Goal: Task Accomplishment & Management: Manage account settings

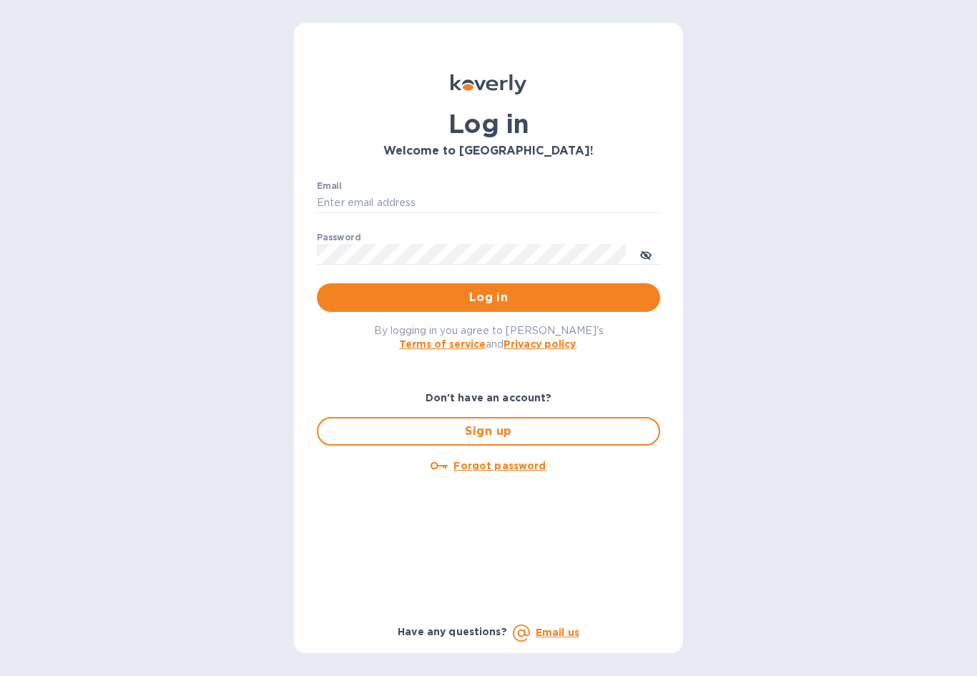
click at [516, 398] on b "Don't have an account?" at bounding box center [488, 397] width 127 height 11
click at [506, 396] on b "Don't have an account?" at bounding box center [488, 397] width 127 height 11
click at [550, 432] on span "Sign up" at bounding box center [489, 431] width 318 height 17
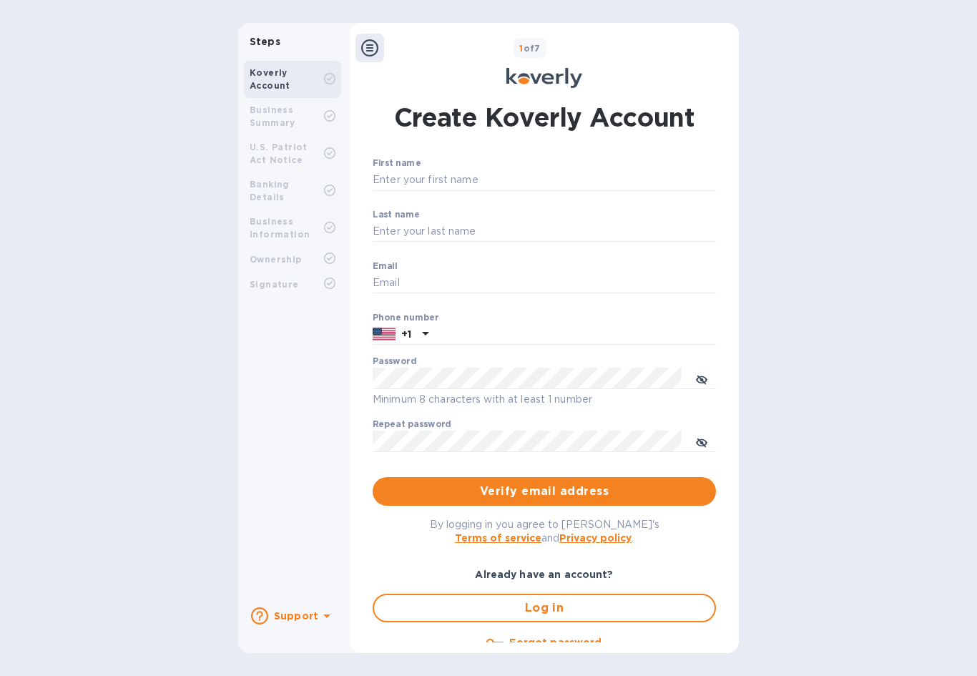
click at [504, 172] on input "First name" at bounding box center [544, 179] width 343 height 21
type input "M"
type input "[PERSON_NAME]"
click at [466, 225] on input "Last name" at bounding box center [544, 231] width 343 height 21
type input "[PERSON_NAME]"
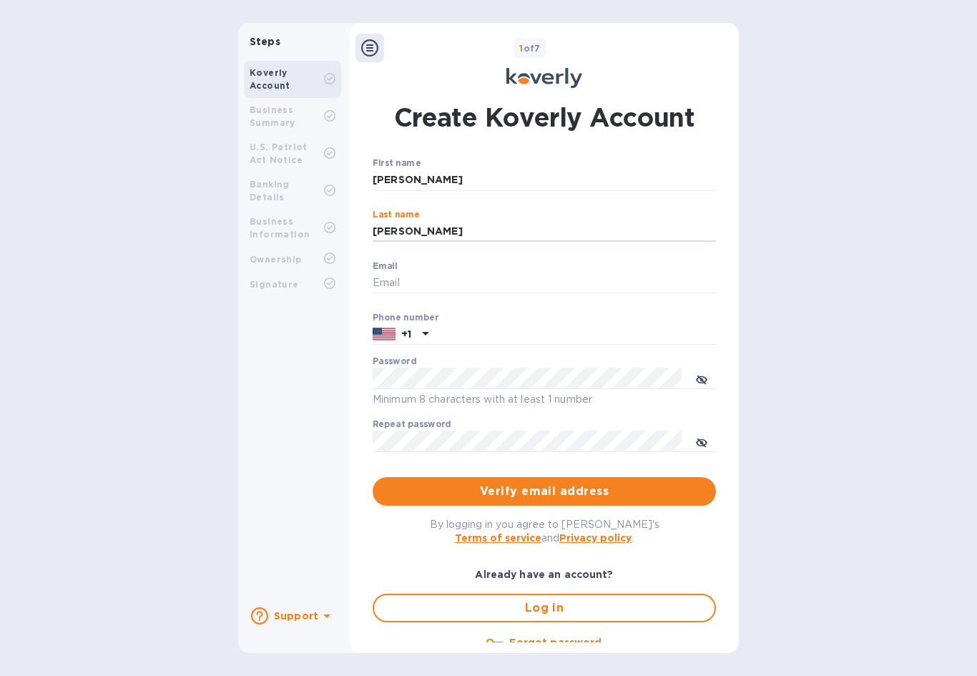
click at [450, 278] on input "Email" at bounding box center [544, 282] width 343 height 21
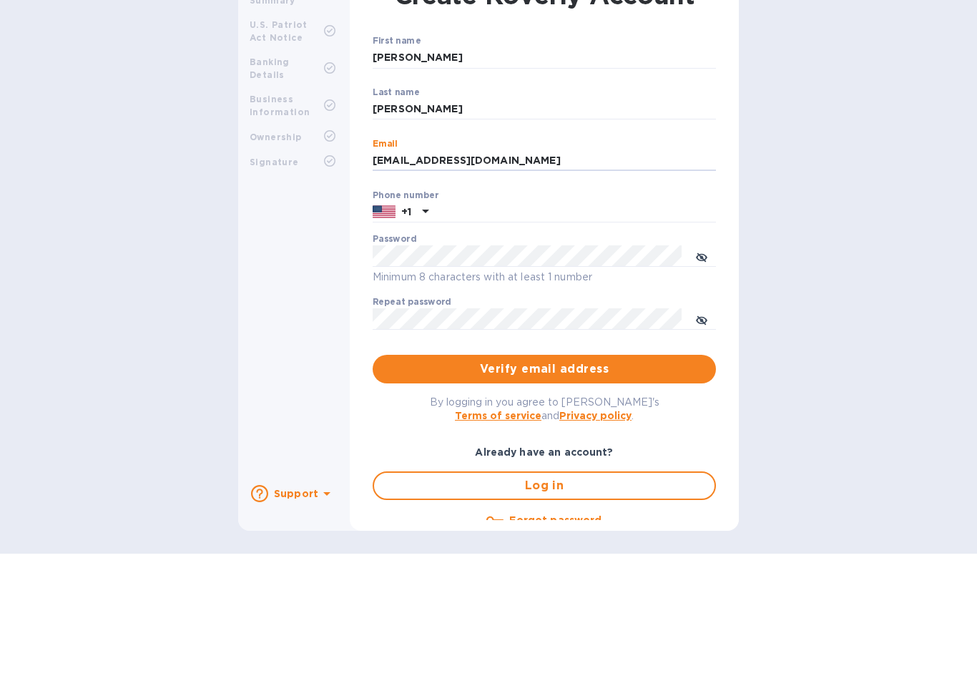
type input "Accounting@overwhittransport.com"
click at [553, 324] on input "text" at bounding box center [575, 334] width 282 height 21
type input "4192058018"
click at [429, 272] on input "Accounting@overwhittransport.com" at bounding box center [544, 282] width 343 height 21
click at [433, 272] on input "Accounting@overwhittransport.com" at bounding box center [544, 282] width 343 height 21
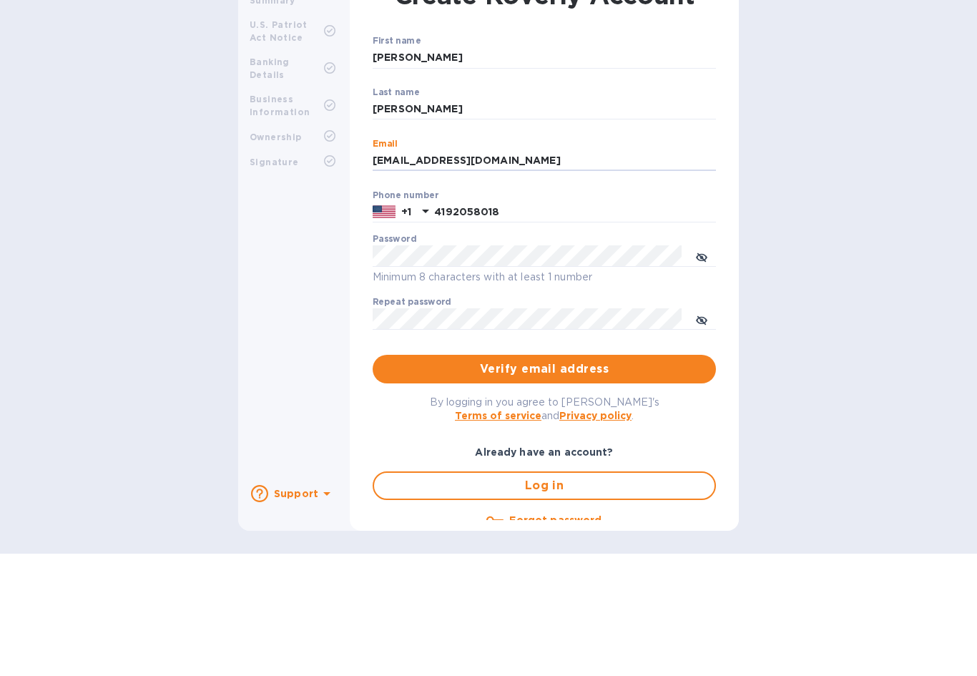
click at [451, 169] on input "[PERSON_NAME]" at bounding box center [544, 179] width 343 height 21
click at [428, 169] on input "[PERSON_NAME]" at bounding box center [544, 179] width 343 height 21
type input "Marlene"
click at [394, 221] on input "[PERSON_NAME]" at bounding box center [544, 231] width 343 height 21
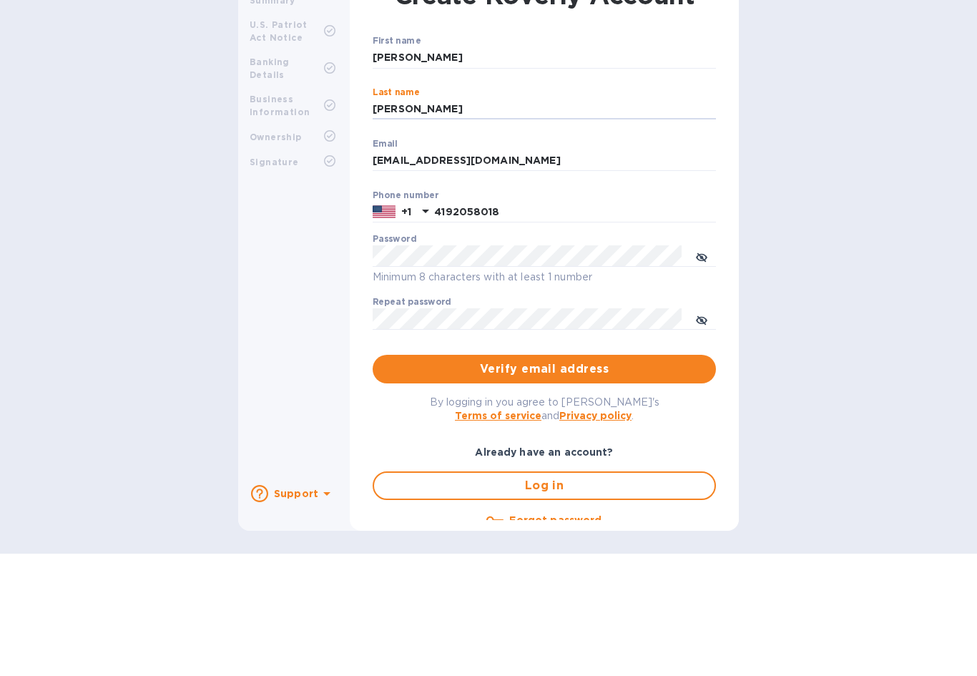
click at [394, 221] on input "[PERSON_NAME]" at bounding box center [544, 231] width 343 height 21
click at [405, 221] on input "[PERSON_NAME]" at bounding box center [544, 231] width 343 height 21
click at [410, 221] on input "[PERSON_NAME]" at bounding box center [544, 231] width 343 height 21
click at [409, 221] on input "[PERSON_NAME]" at bounding box center [544, 231] width 343 height 21
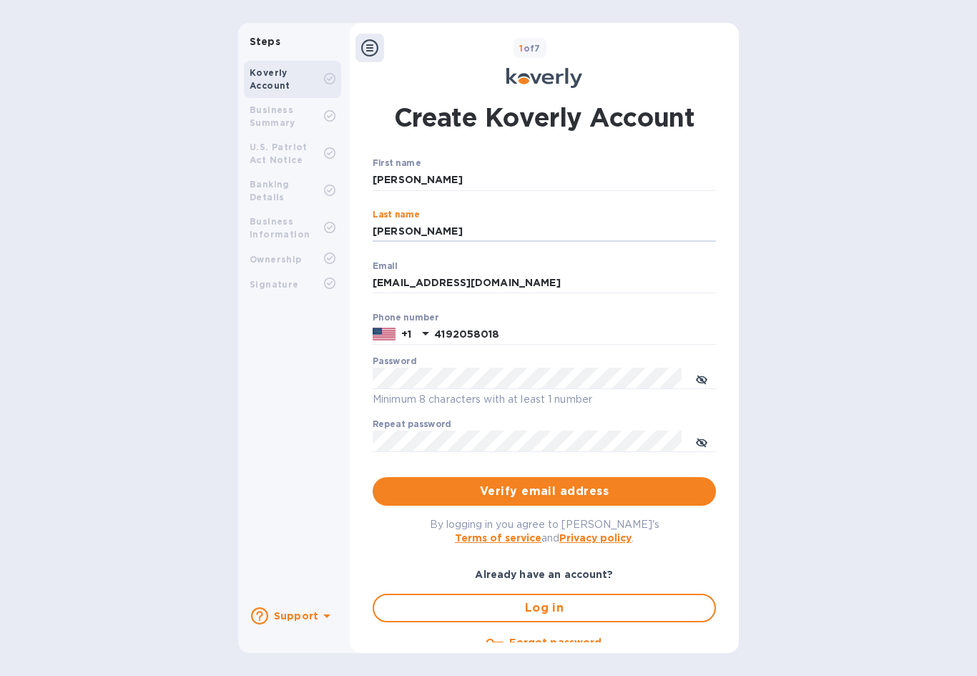
type input "Overton Gray"
click at [398, 169] on input "Marlene" at bounding box center [544, 179] width 343 height 21
click at [407, 169] on input "Marlene" at bounding box center [544, 179] width 343 height 21
click at [406, 169] on input "Marlene" at bounding box center [544, 179] width 343 height 21
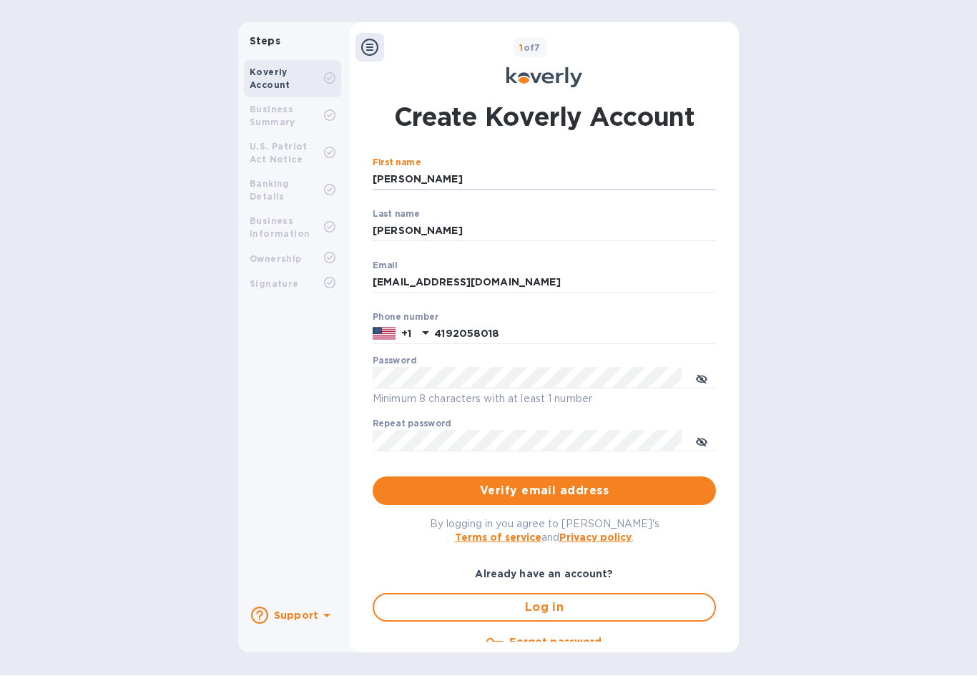
type input "[PERSON_NAME]"
click at [399, 221] on input "Overton Gray" at bounding box center [544, 231] width 343 height 21
click at [398, 221] on input "Overton Gray" at bounding box center [544, 231] width 343 height 21
click at [395, 221] on input "Overton Gray" at bounding box center [544, 231] width 343 height 21
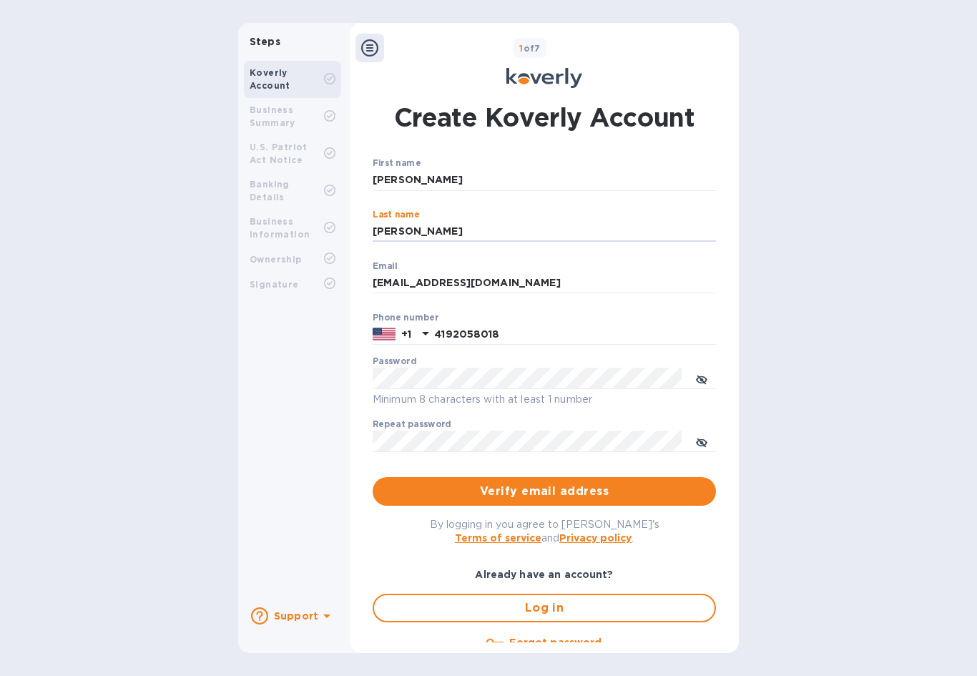
type input "[PERSON_NAME]"
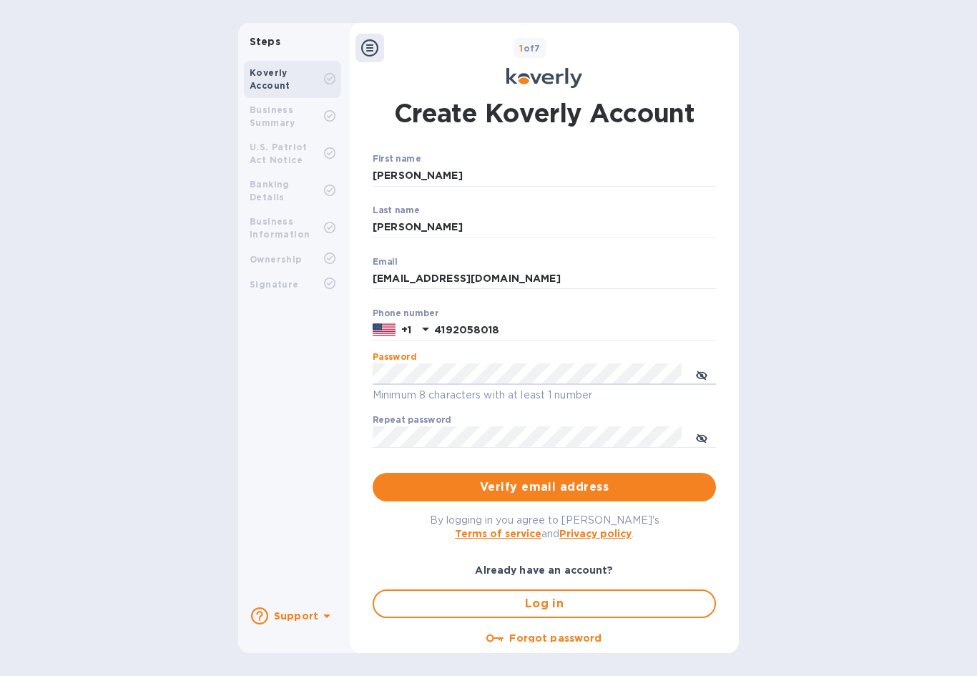
scroll to position [4, 0]
click at [651, 479] on span "Verify email address" at bounding box center [544, 487] width 320 height 17
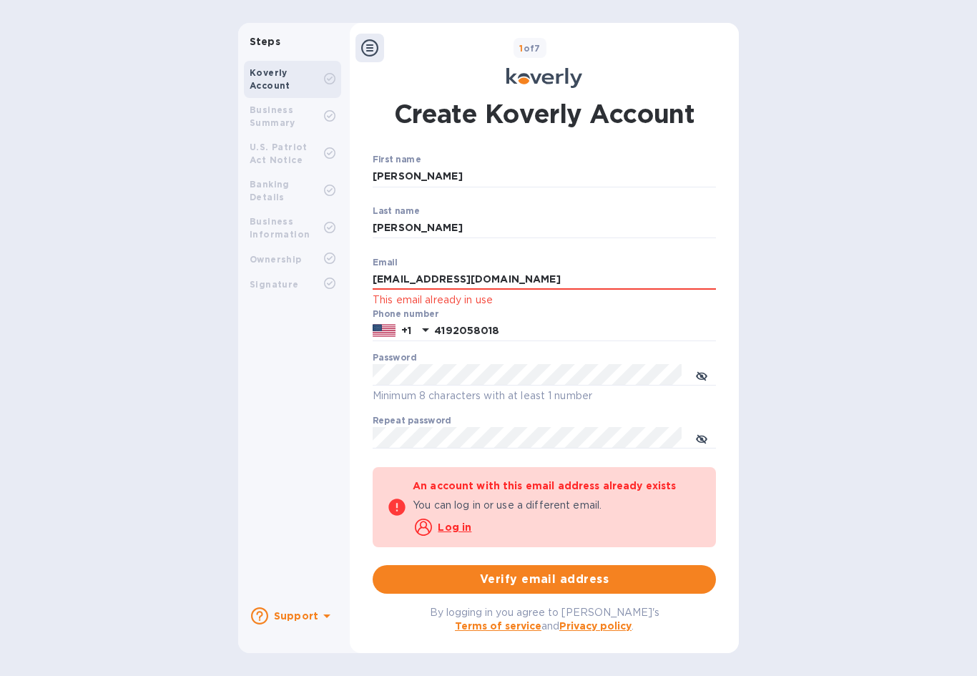
click at [463, 521] on u "Log in" at bounding box center [455, 526] width 34 height 11
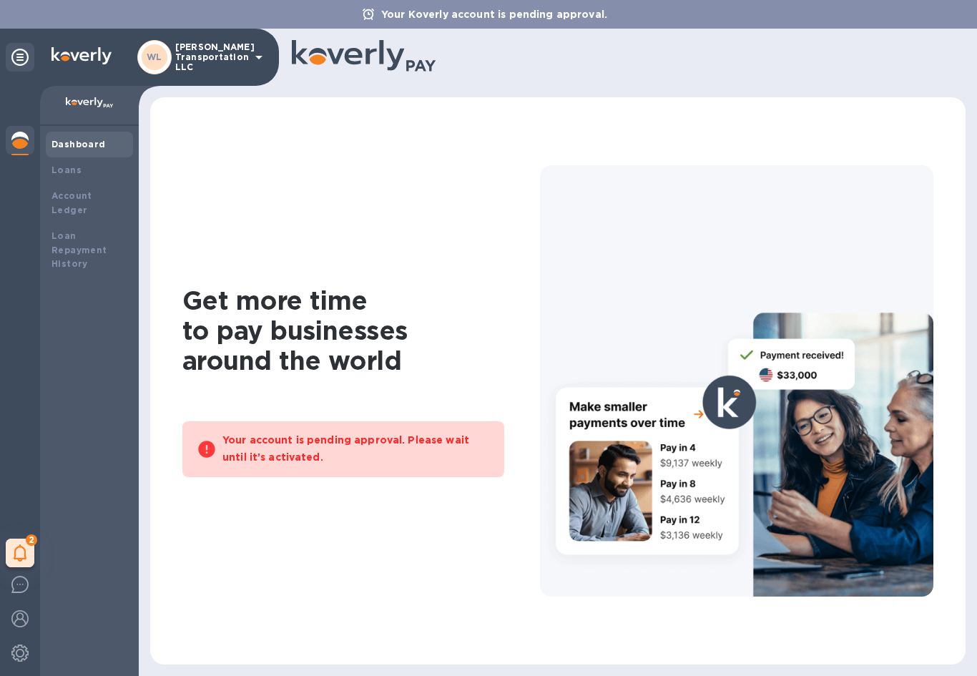
click at [92, 195] on b "Account Ledger" at bounding box center [71, 202] width 41 height 25
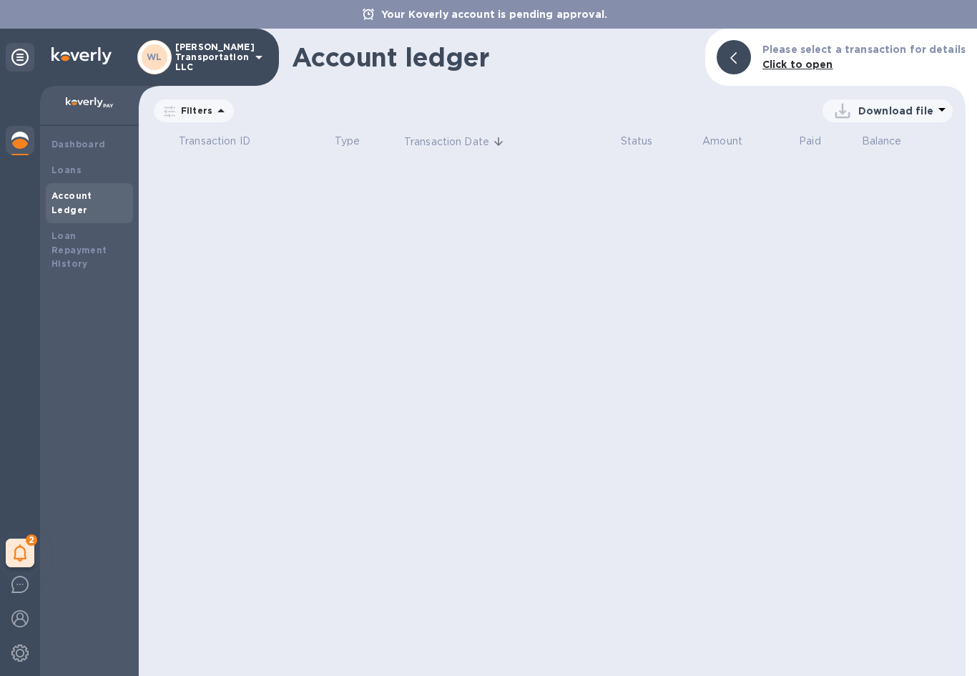
click at [77, 159] on div "Loans" at bounding box center [89, 170] width 87 height 26
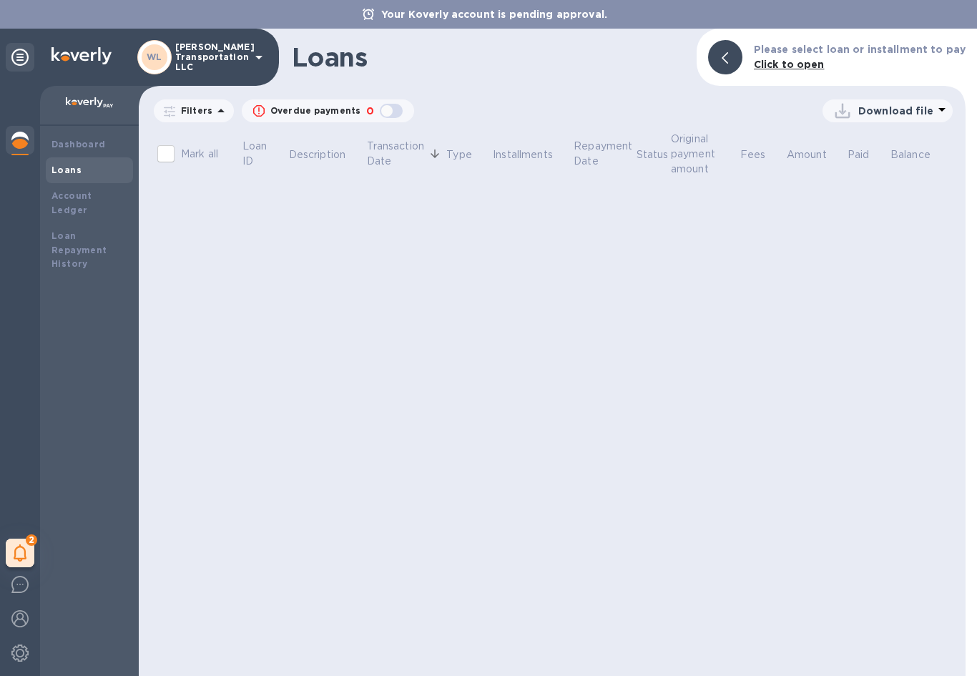
click at [87, 142] on b "Dashboard" at bounding box center [78, 144] width 54 height 11
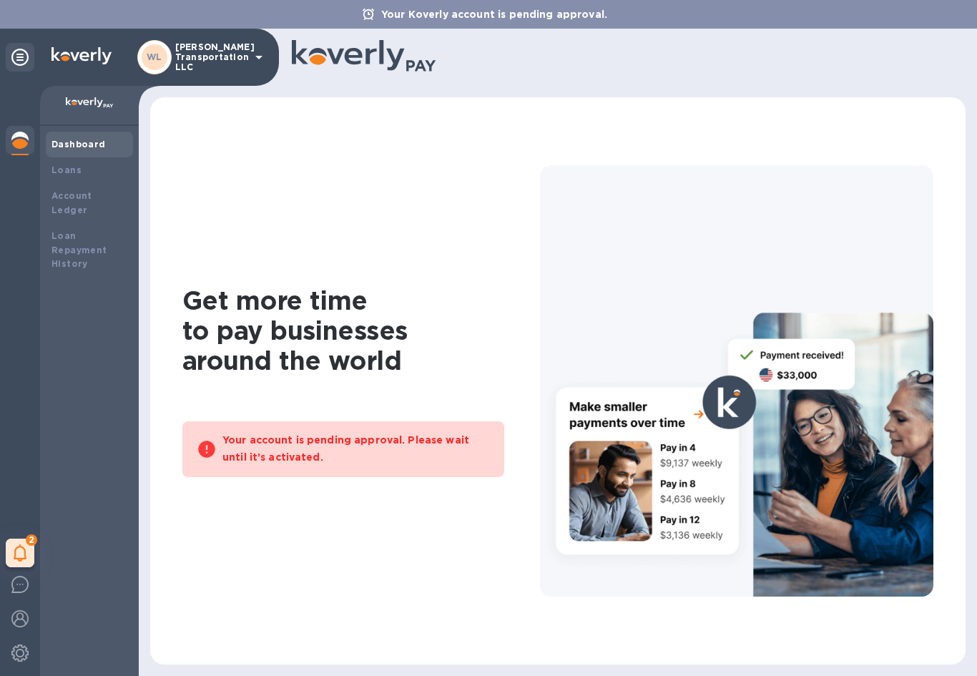
click at [252, 56] on icon at bounding box center [258, 57] width 17 height 17
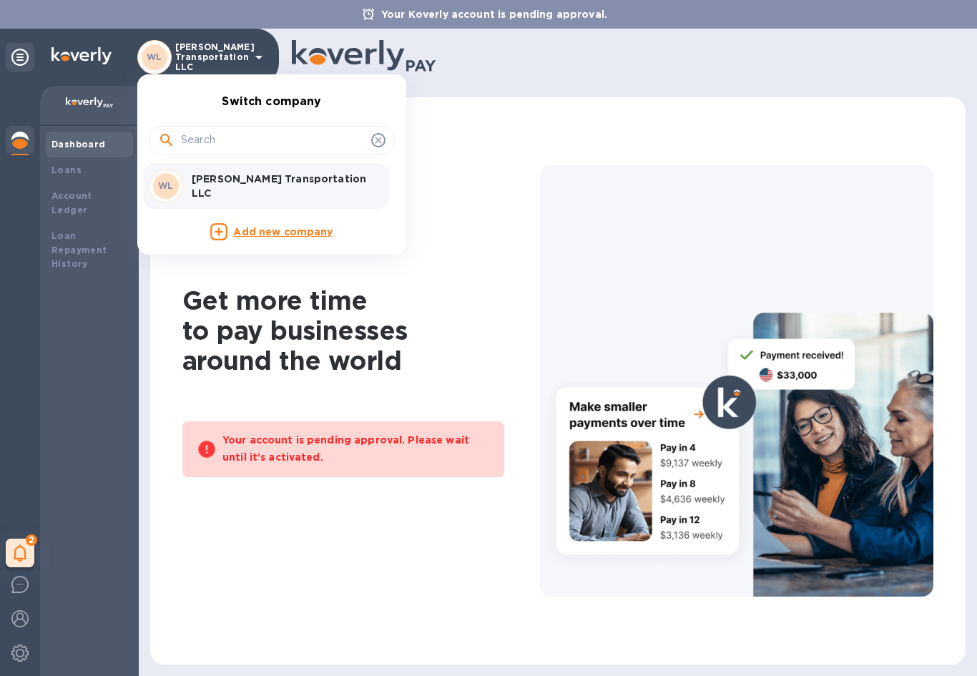
click at [13, 50] on div at bounding box center [488, 338] width 977 height 676
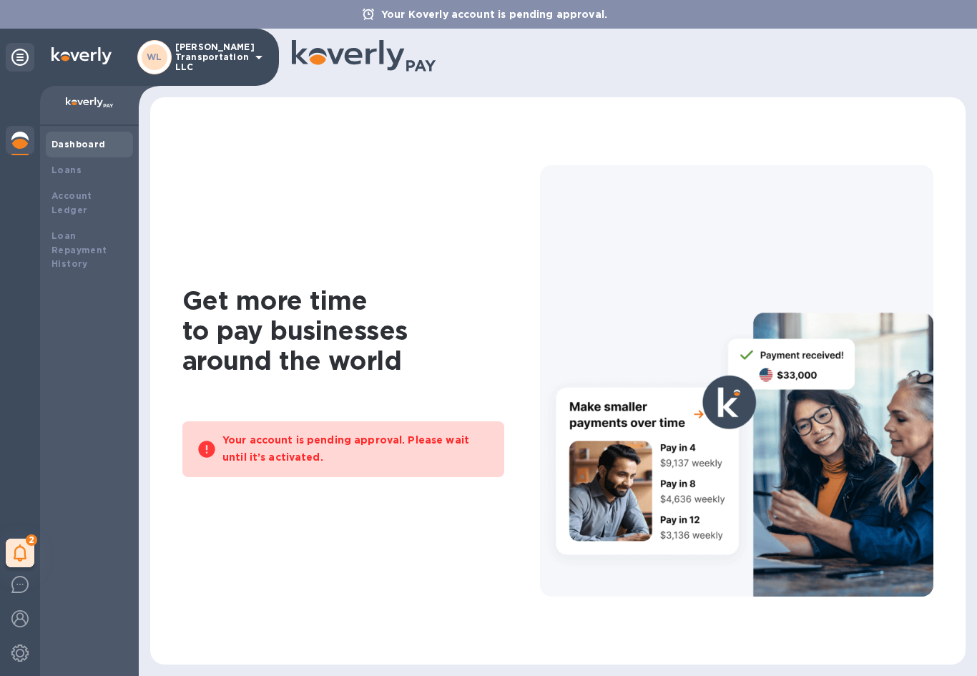
click at [21, 56] on icon at bounding box center [19, 57] width 17 height 17
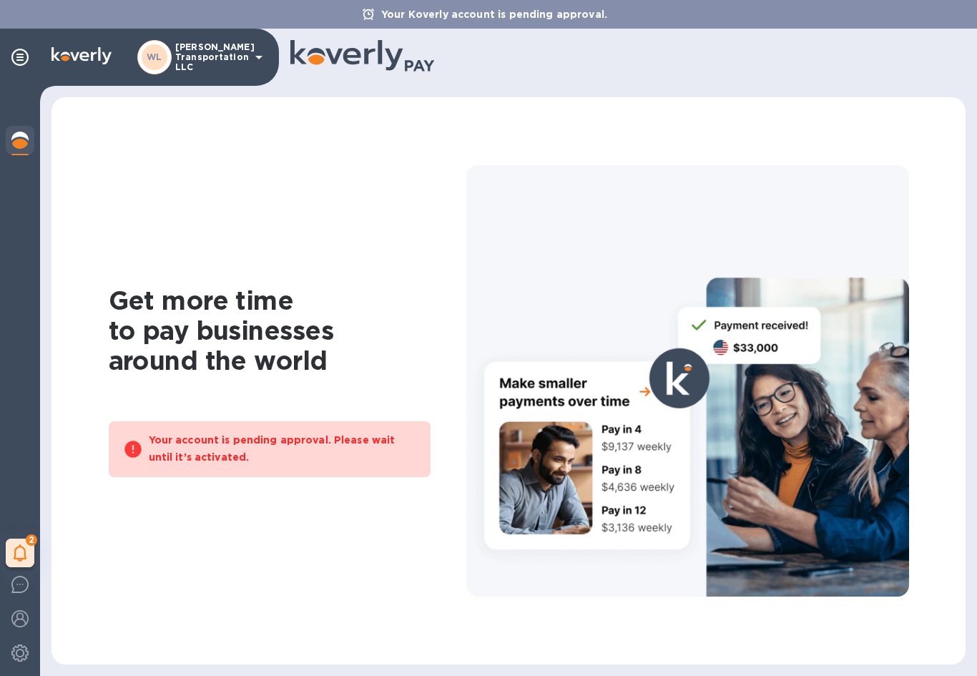
click at [21, 57] on icon at bounding box center [19, 57] width 17 height 17
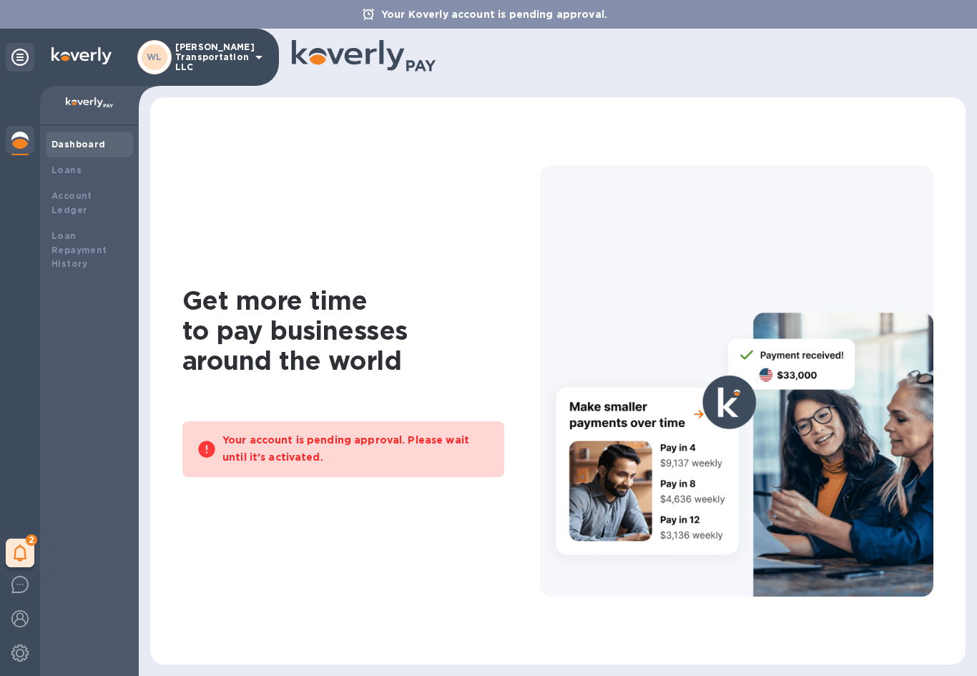
click at [21, 619] on img at bounding box center [19, 618] width 17 height 17
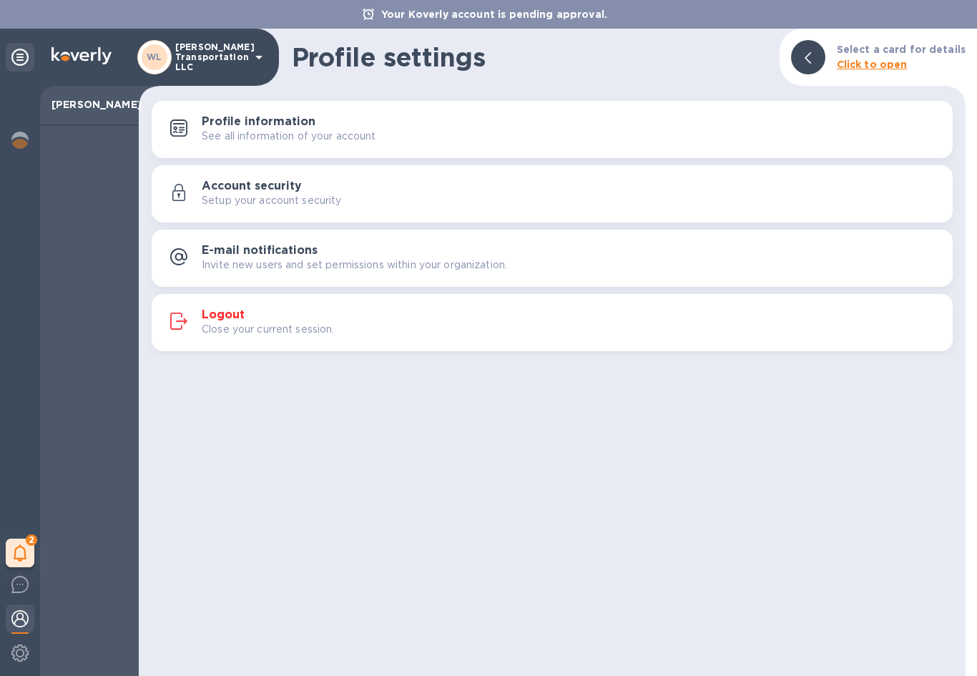
click at [370, 125] on div "Profile information See all information of your account" at bounding box center [571, 129] width 739 height 29
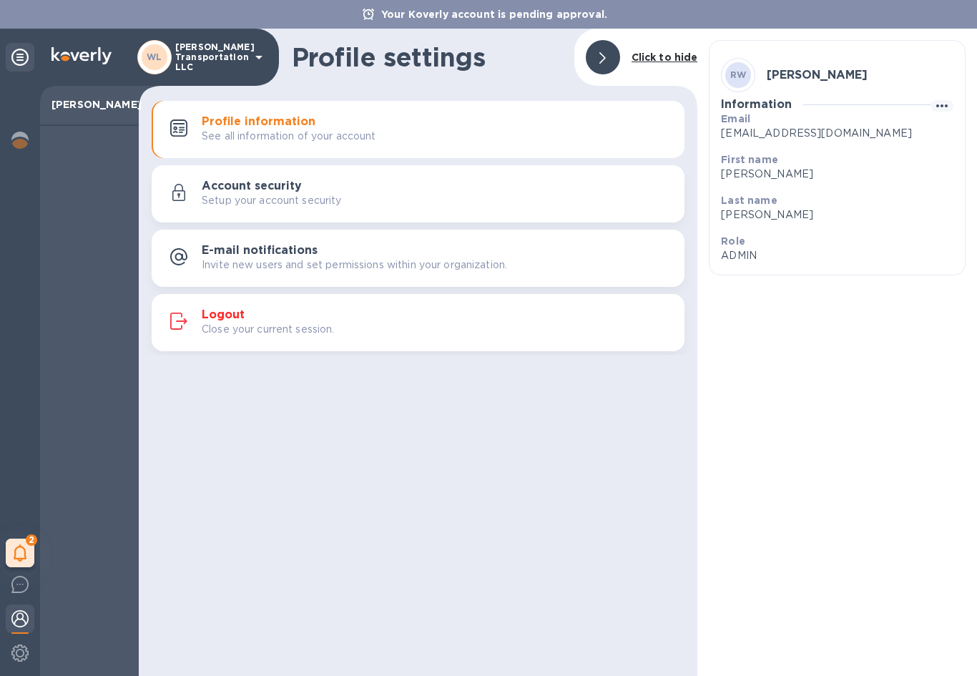
click at [369, 198] on div "Setup your account security" at bounding box center [437, 200] width 471 height 15
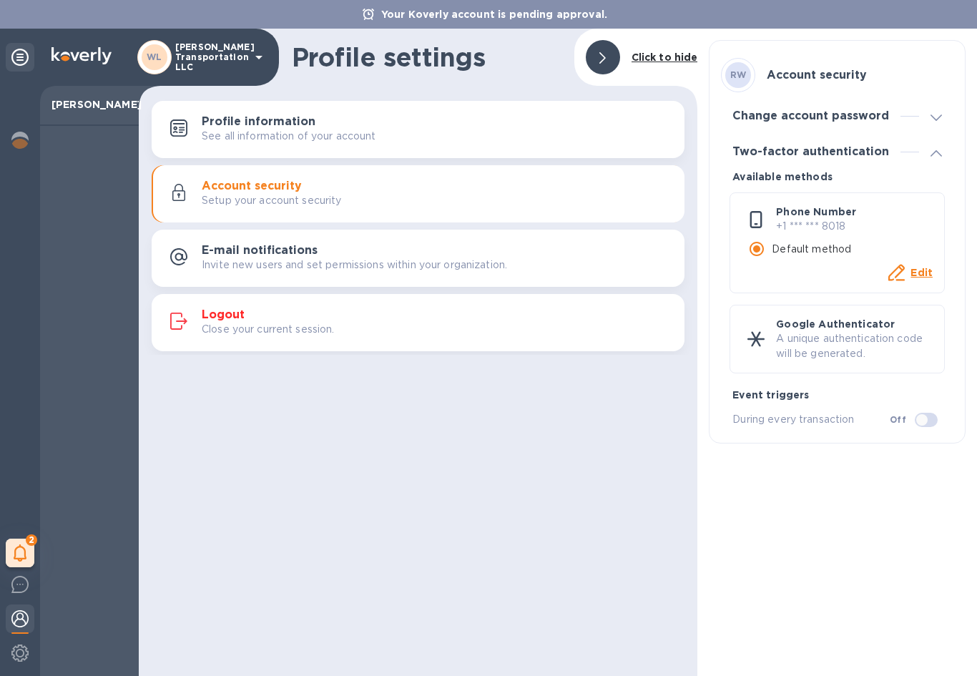
click at [384, 254] on div "E-mail notifications Invite new users and set permissions within your organizat…" at bounding box center [437, 258] width 471 height 29
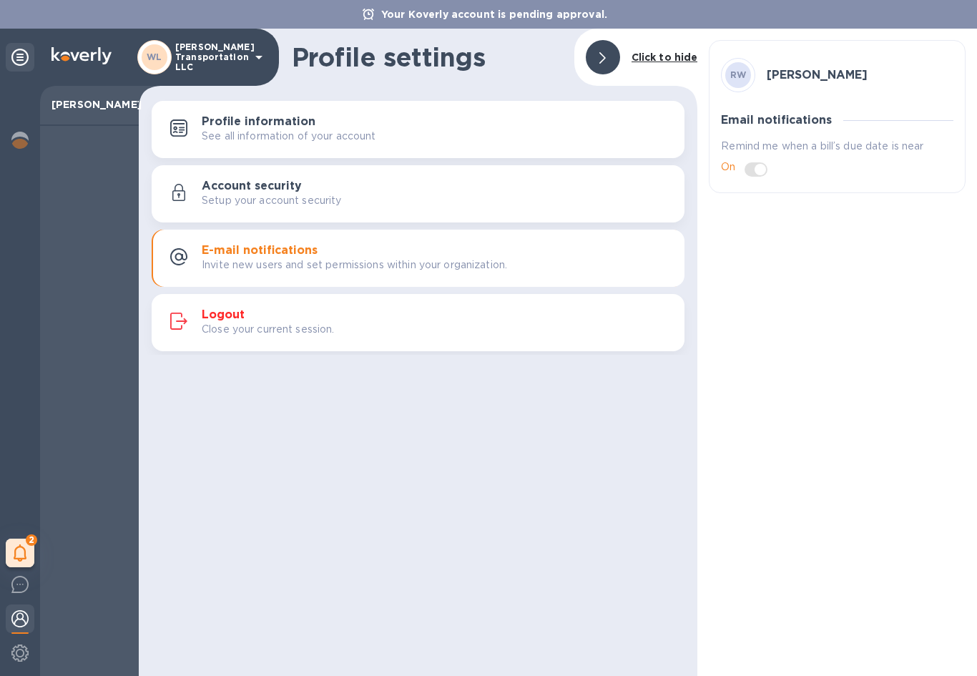
click at [28, 57] on icon at bounding box center [19, 57] width 17 height 17
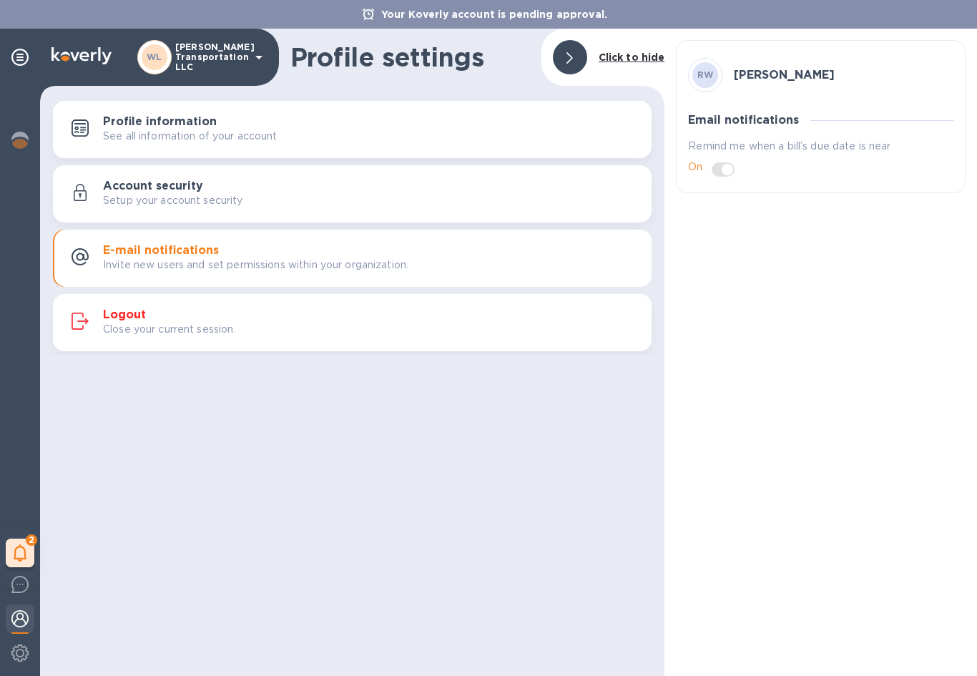
click at [224, 136] on p "See all information of your account" at bounding box center [190, 136] width 174 height 15
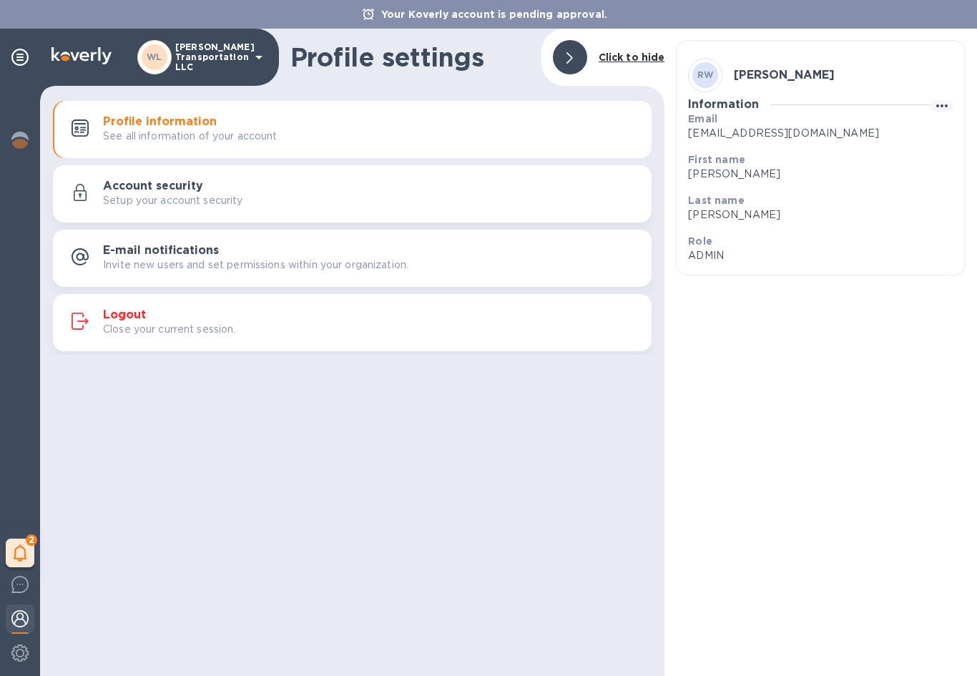
click at [190, 118] on h3 "Profile information" at bounding box center [160, 122] width 114 height 14
click at [21, 586] on img at bounding box center [19, 584] width 17 height 17
click at [24, 582] on img at bounding box center [19, 584] width 17 height 17
click at [25, 650] on img at bounding box center [19, 652] width 17 height 17
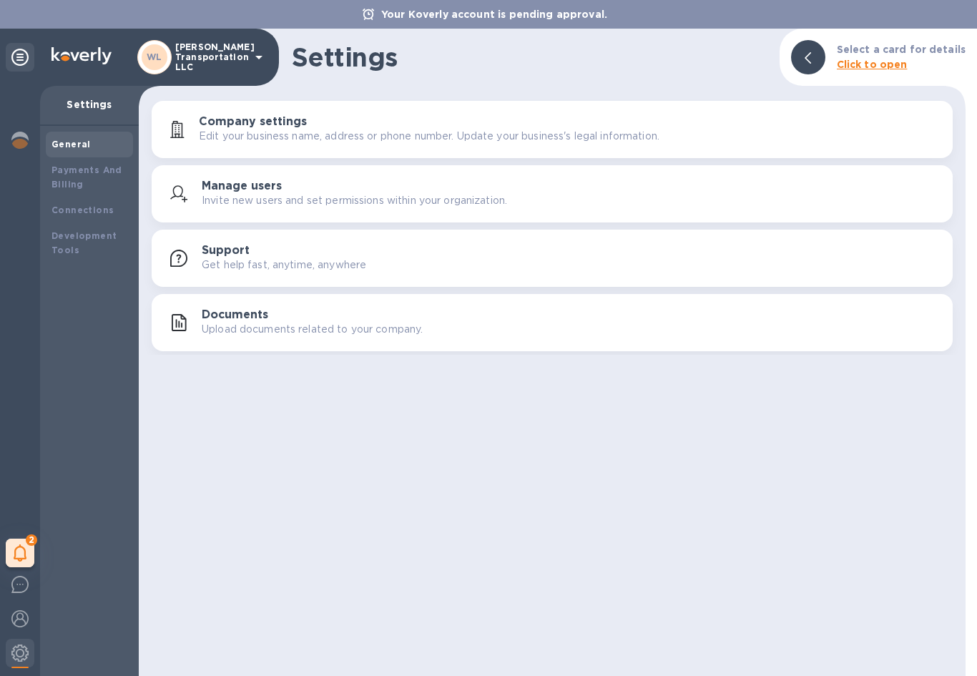
click at [467, 127] on div "Company settings Edit your business name, address or phone number. Update your …" at bounding box center [570, 129] width 742 height 29
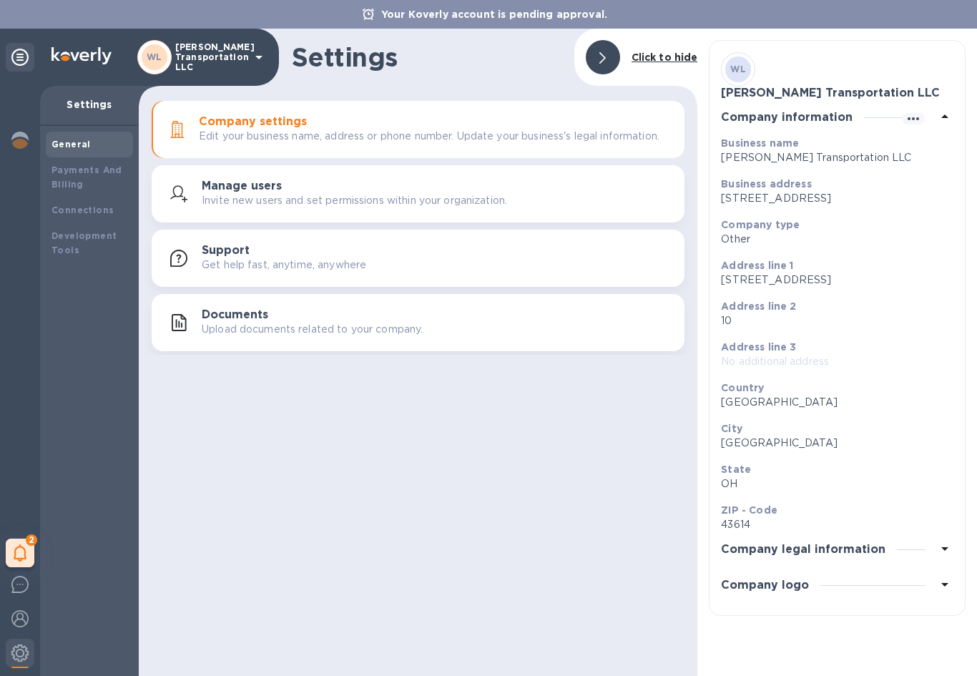
click at [913, 114] on icon "button" at bounding box center [913, 118] width 17 height 17
click at [930, 146] on p "Edit" at bounding box center [930, 146] width 22 height 14
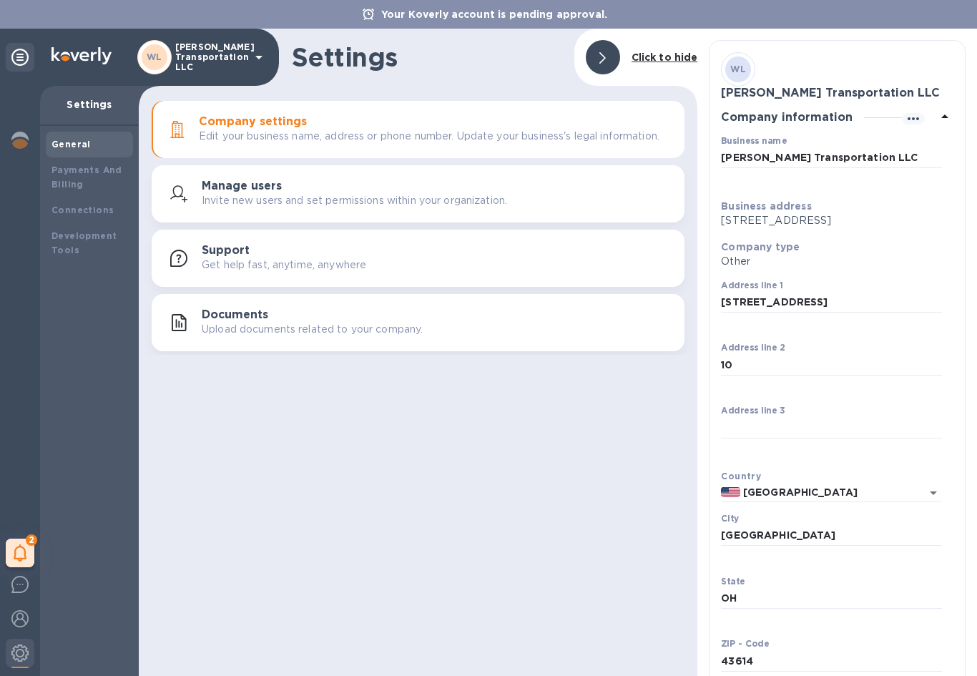
click at [827, 220] on p "[STREET_ADDRESS]" at bounding box center [831, 220] width 221 height 15
click at [795, 313] on input "[STREET_ADDRESS]" at bounding box center [831, 302] width 221 height 21
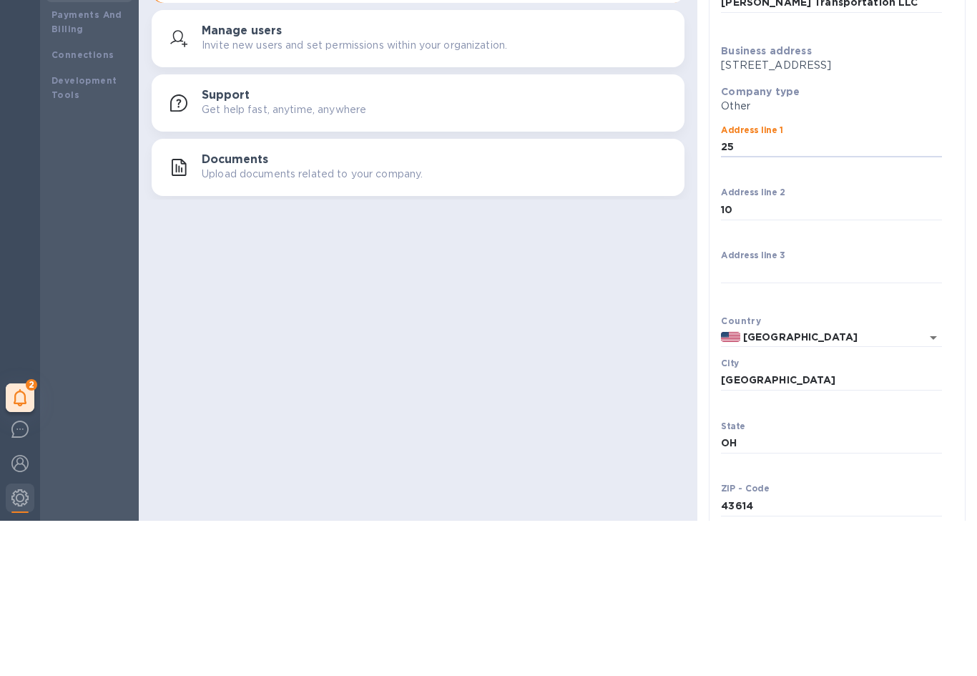
type input "2"
type input "[STREET_ADDRESS][PERSON_NAME]"
click at [780, 354] on input "10" at bounding box center [831, 364] width 221 height 21
type input "1"
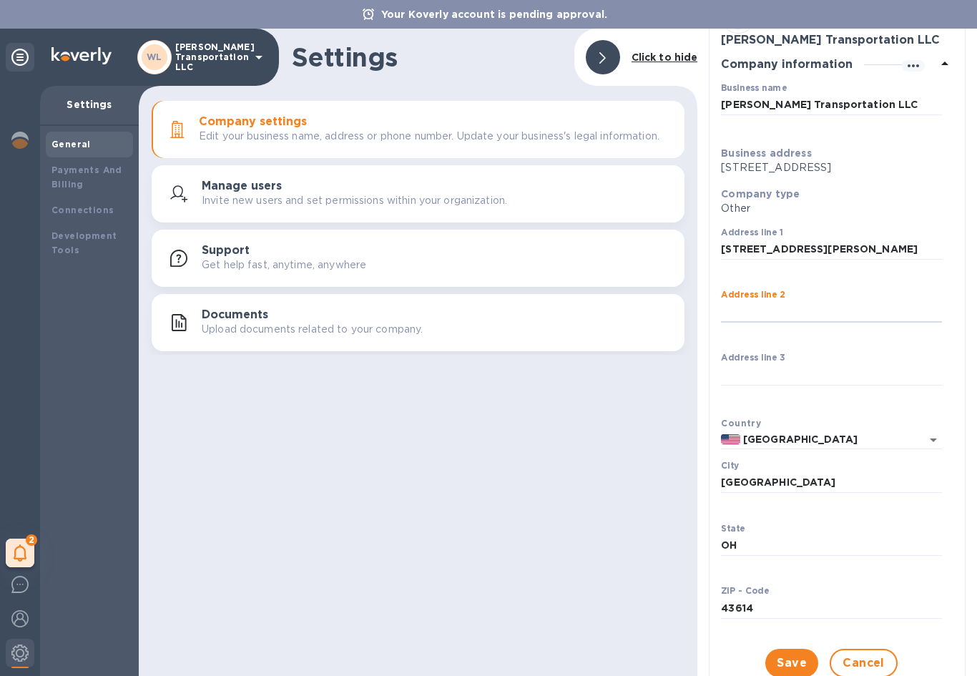
scroll to position [124, 0]
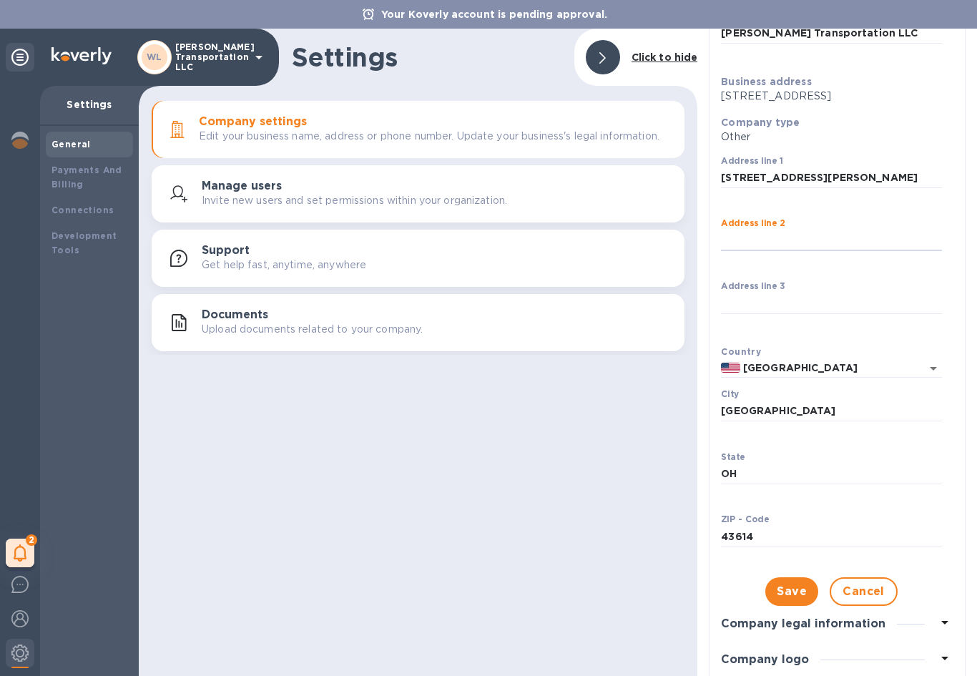
click at [780, 547] on input "43614" at bounding box center [831, 536] width 221 height 21
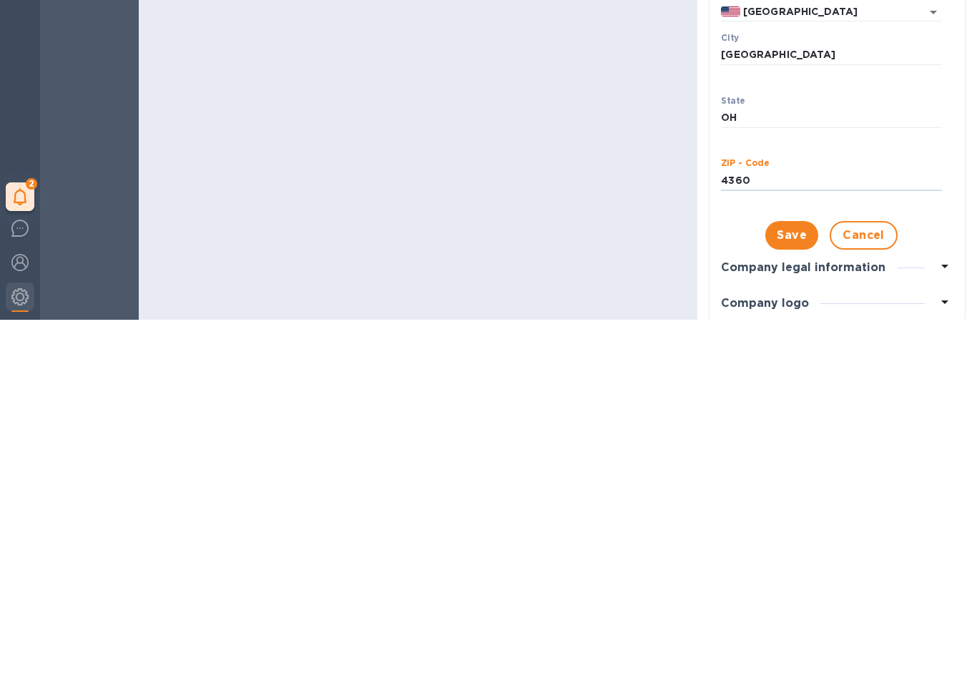
type input "43607"
click at [794, 583] on span "Save" at bounding box center [792, 591] width 30 height 17
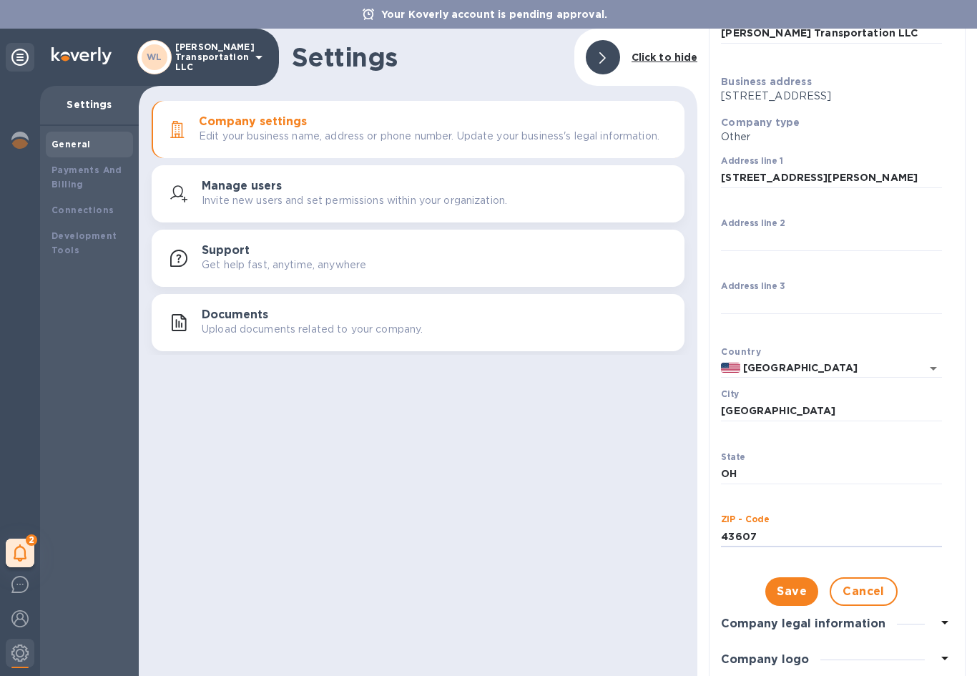
scroll to position [0, 0]
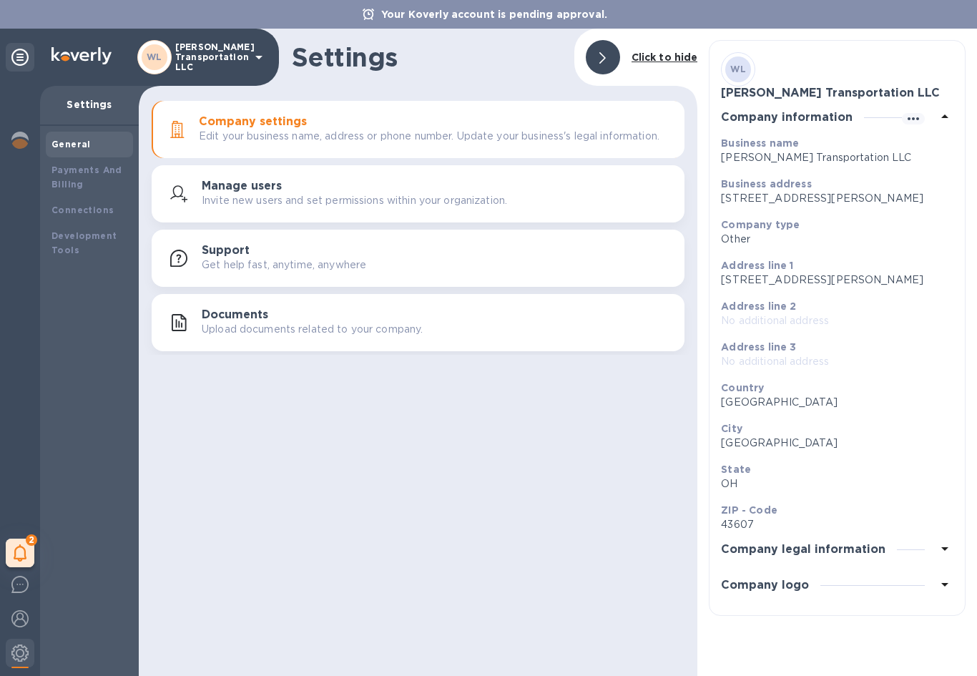
click at [945, 551] on icon at bounding box center [944, 549] width 7 height 4
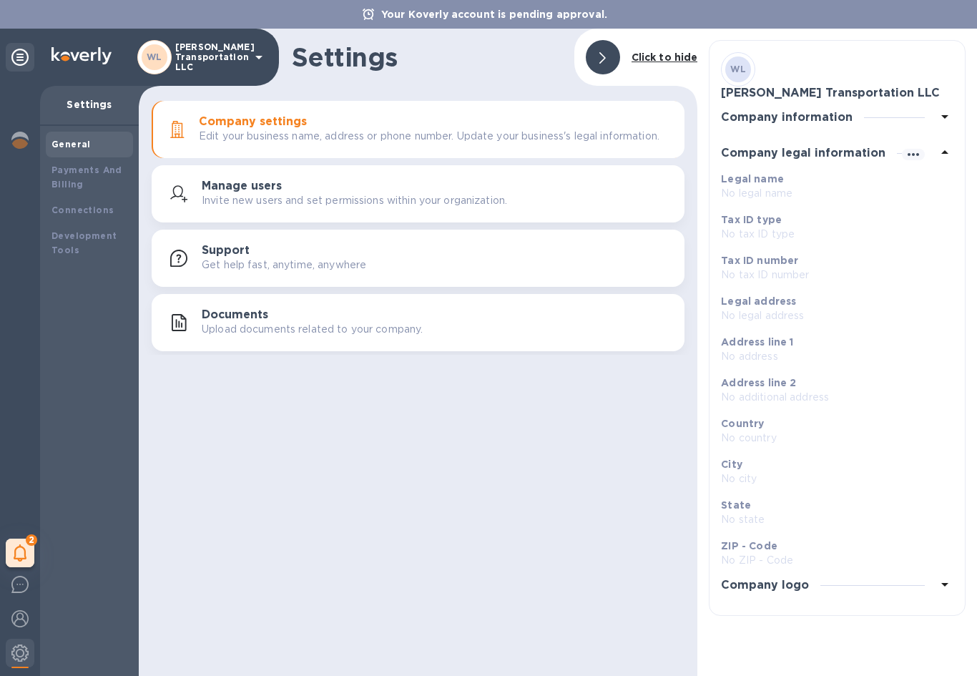
click at [943, 154] on icon at bounding box center [944, 152] width 17 height 17
click at [943, 111] on icon at bounding box center [944, 116] width 17 height 17
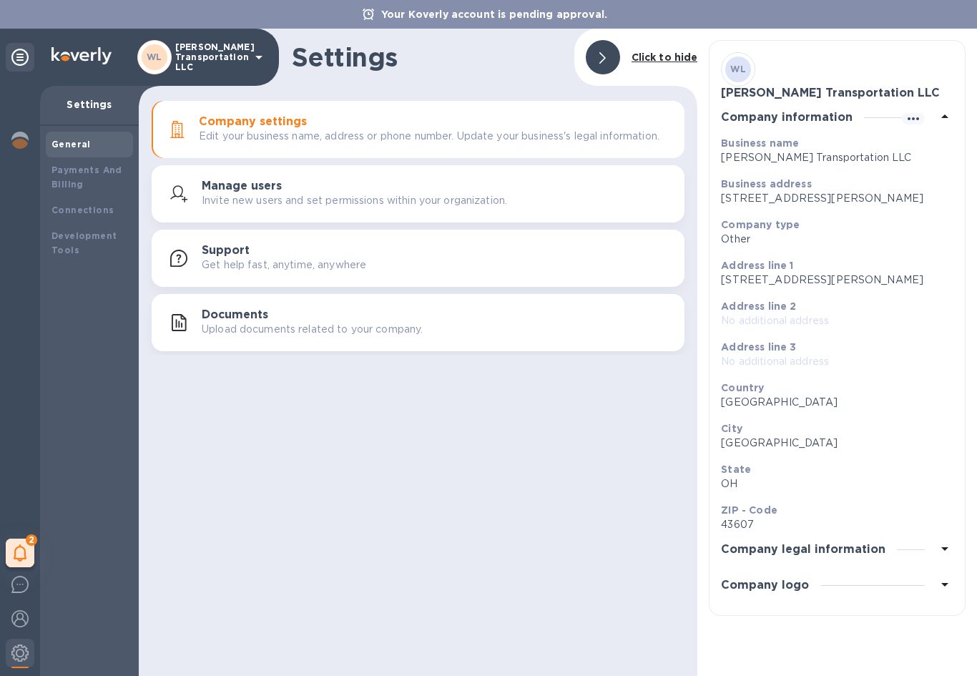
click at [938, 557] on icon at bounding box center [944, 548] width 17 height 17
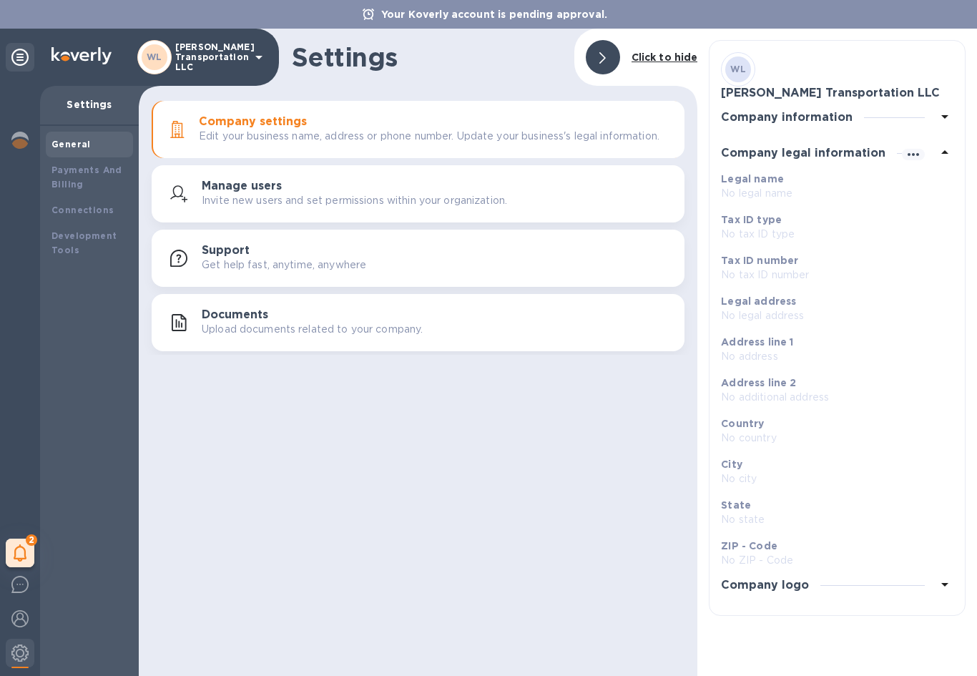
click at [774, 194] on p "No legal name" at bounding box center [831, 193] width 221 height 15
click at [834, 255] on p "Tax ID number" at bounding box center [831, 260] width 221 height 14
click at [832, 357] on p "No address" at bounding box center [831, 356] width 221 height 15
click at [947, 579] on icon at bounding box center [944, 584] width 17 height 17
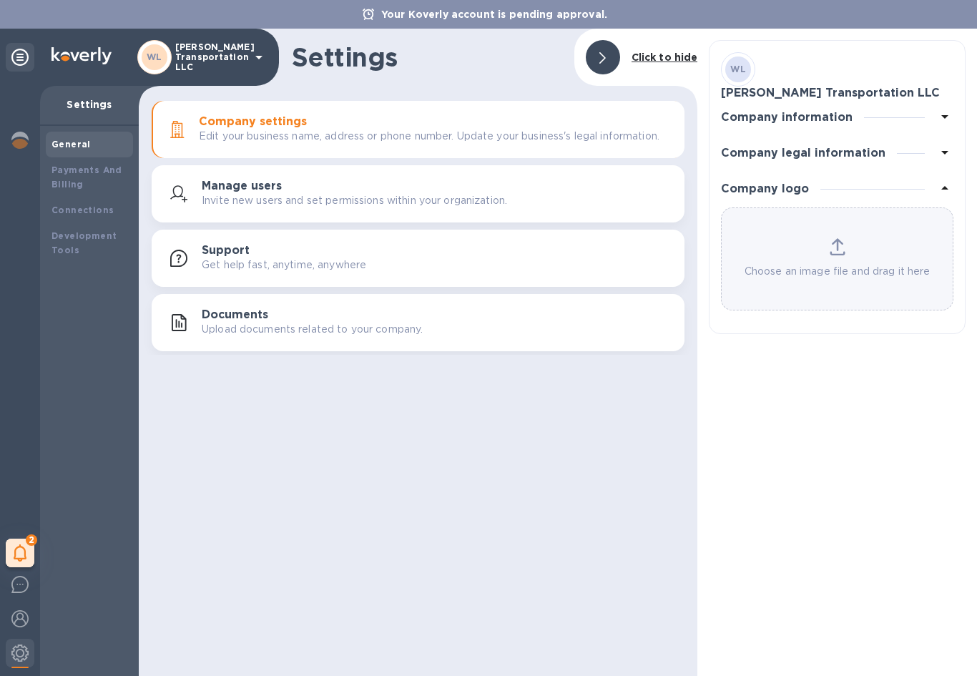
click at [519, 315] on div "Documents Upload documents related to your company." at bounding box center [437, 322] width 471 height 29
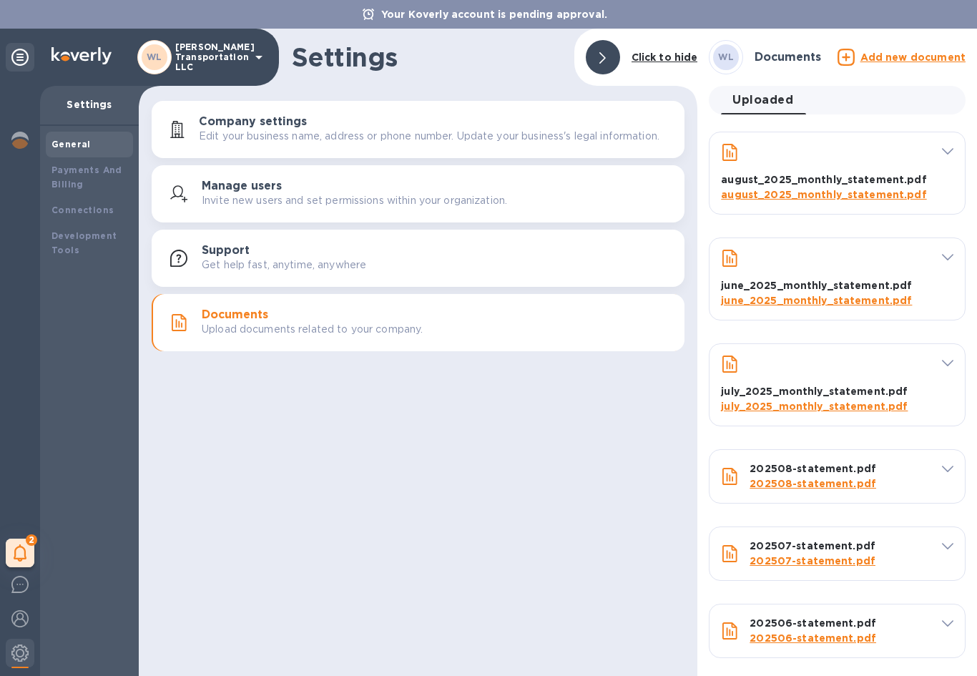
click at [413, 180] on div "Manage users Invite new users and set permissions within your organization." at bounding box center [437, 193] width 471 height 29
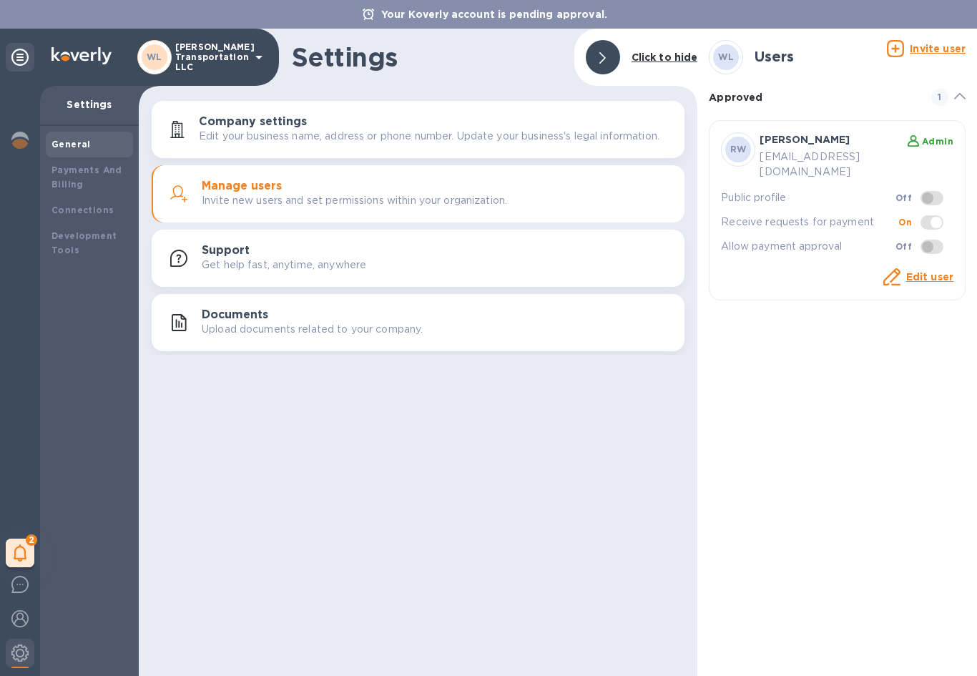
click at [933, 240] on span at bounding box center [931, 247] width 23 height 14
click at [926, 240] on span at bounding box center [931, 247] width 23 height 14
click at [926, 270] on p "Edit user" at bounding box center [929, 277] width 47 height 15
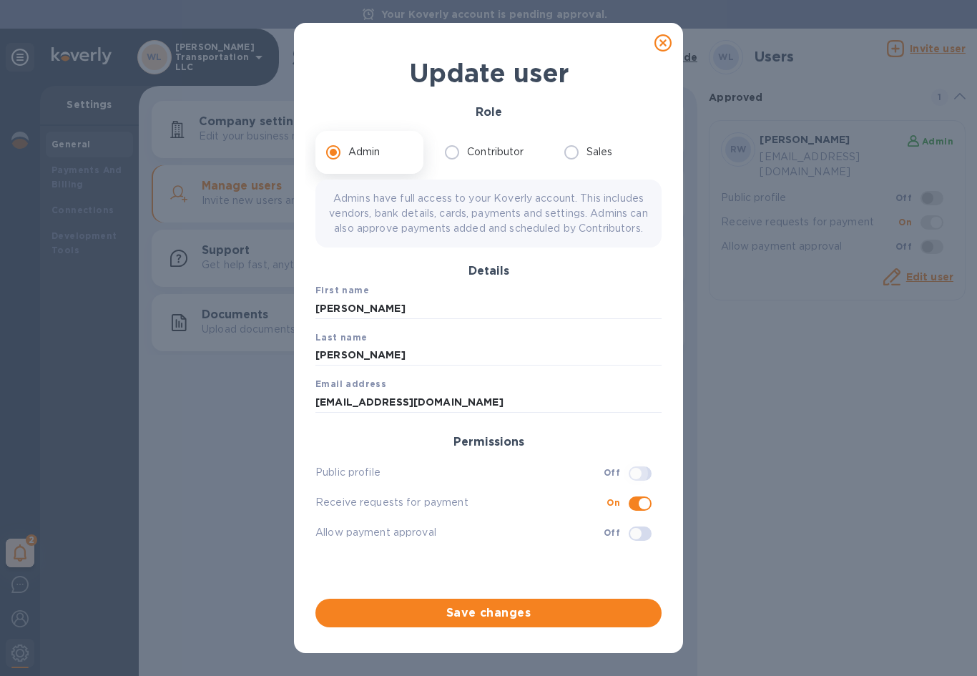
click at [649, 480] on input "checkbox" at bounding box center [635, 473] width 73 height 24
click at [641, 485] on input "checkbox" at bounding box center [644, 473] width 73 height 24
checkbox input "false"
click at [639, 546] on input "checkbox" at bounding box center [635, 533] width 73 height 24
checkbox input "true"
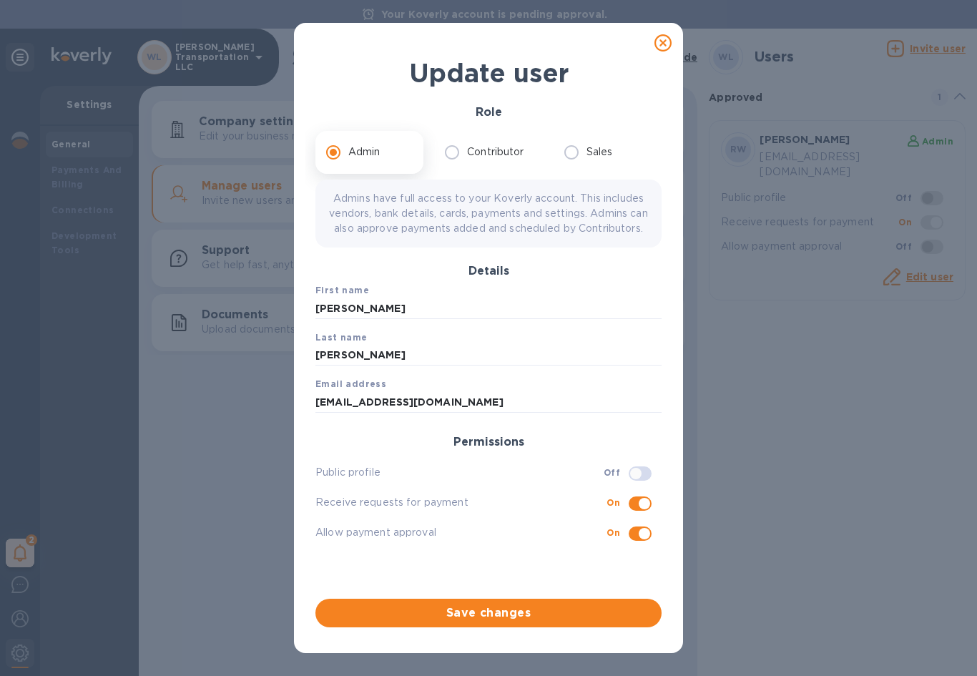
click at [486, 149] on p "Contributor" at bounding box center [495, 151] width 56 height 15
click at [467, 149] on input "Contributor" at bounding box center [452, 152] width 30 height 30
radio input "true"
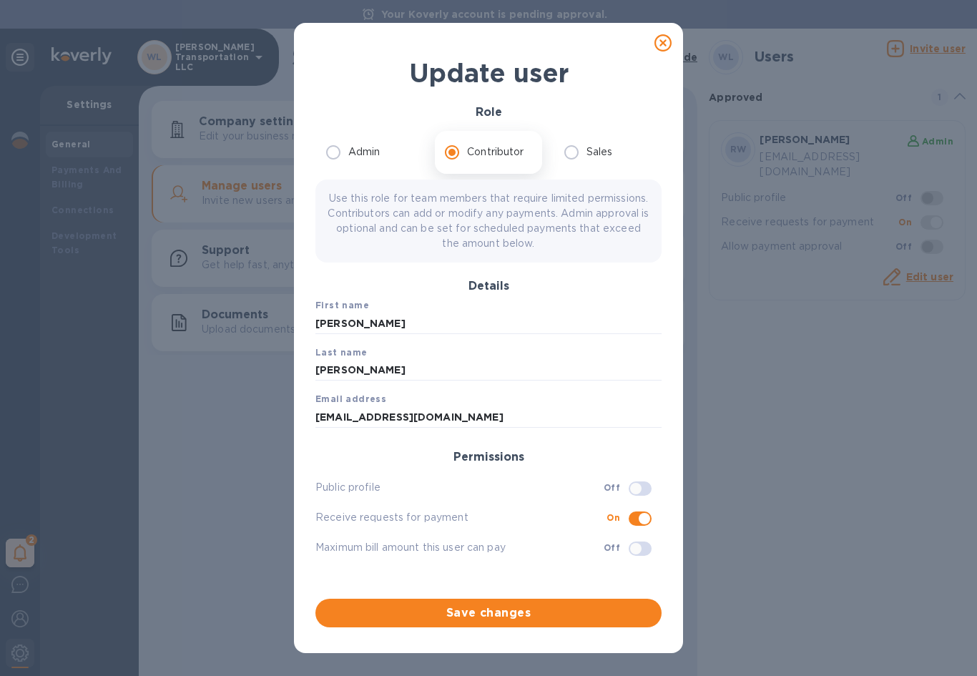
click at [347, 144] on label "Admin" at bounding box center [365, 152] width 95 height 30
click at [347, 144] on input "Admin" at bounding box center [333, 152] width 30 height 30
radio input "true"
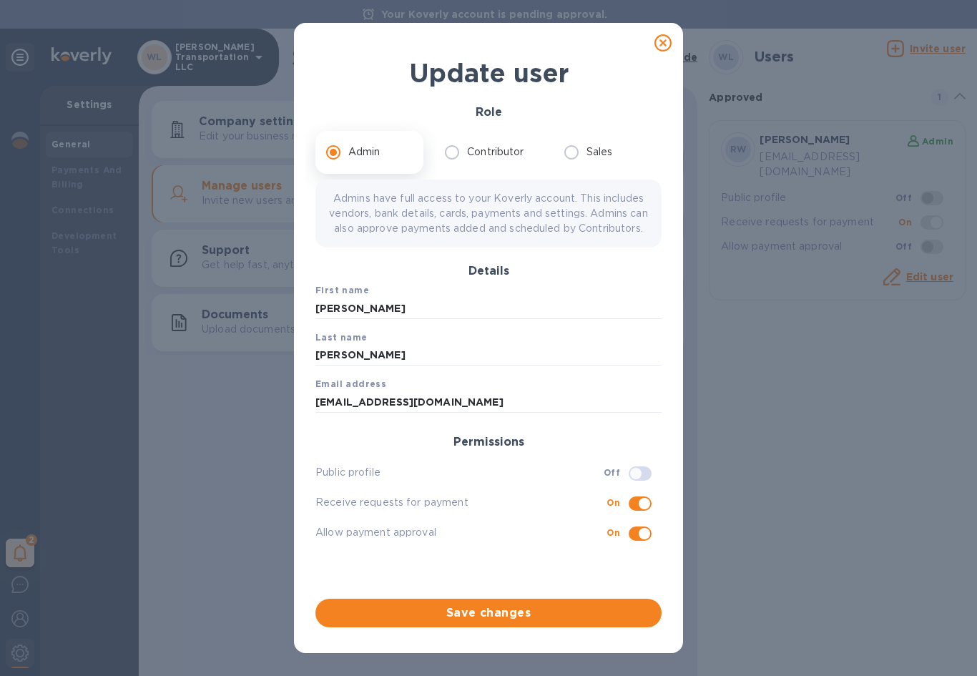
click at [642, 486] on input "checkbox" at bounding box center [635, 473] width 73 height 24
click at [644, 483] on input "checkbox" at bounding box center [644, 473] width 73 height 24
checkbox input "false"
click at [581, 611] on span "Save changes" at bounding box center [488, 612] width 323 height 17
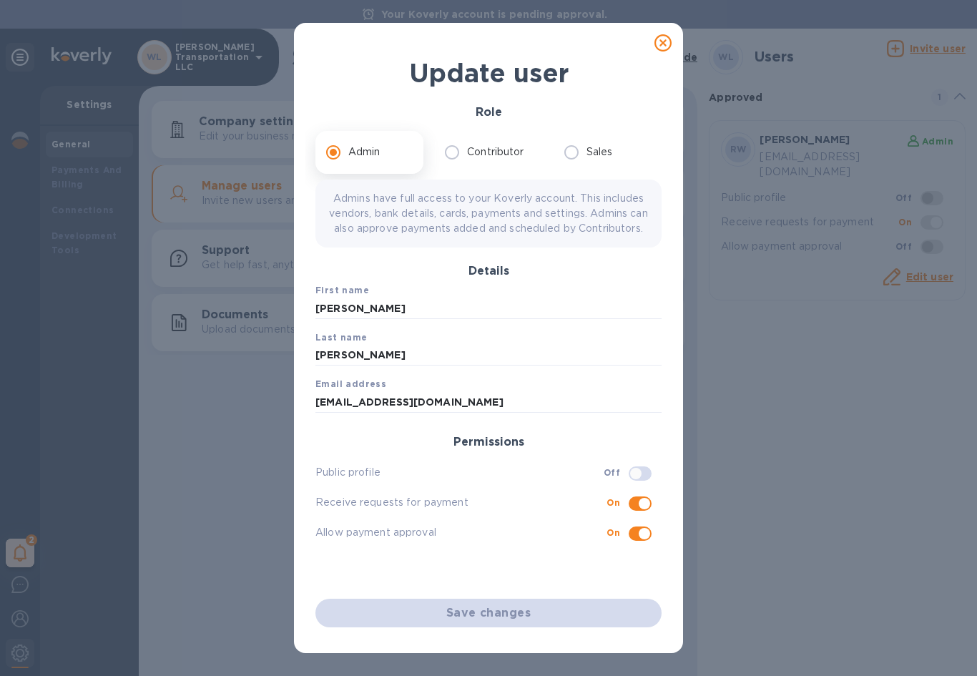
checkbox input "true"
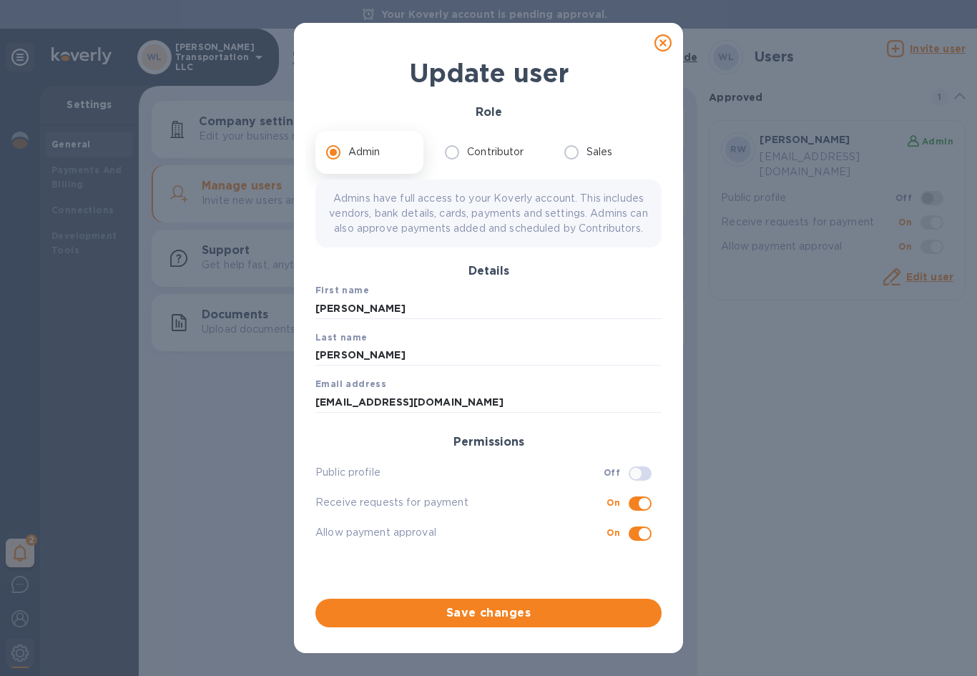
click at [579, 614] on span "Save changes" at bounding box center [488, 612] width 323 height 17
click at [516, 615] on span "Save changes" at bounding box center [488, 612] width 323 height 17
click at [664, 41] on icon at bounding box center [662, 42] width 17 height 17
checkbox input "false"
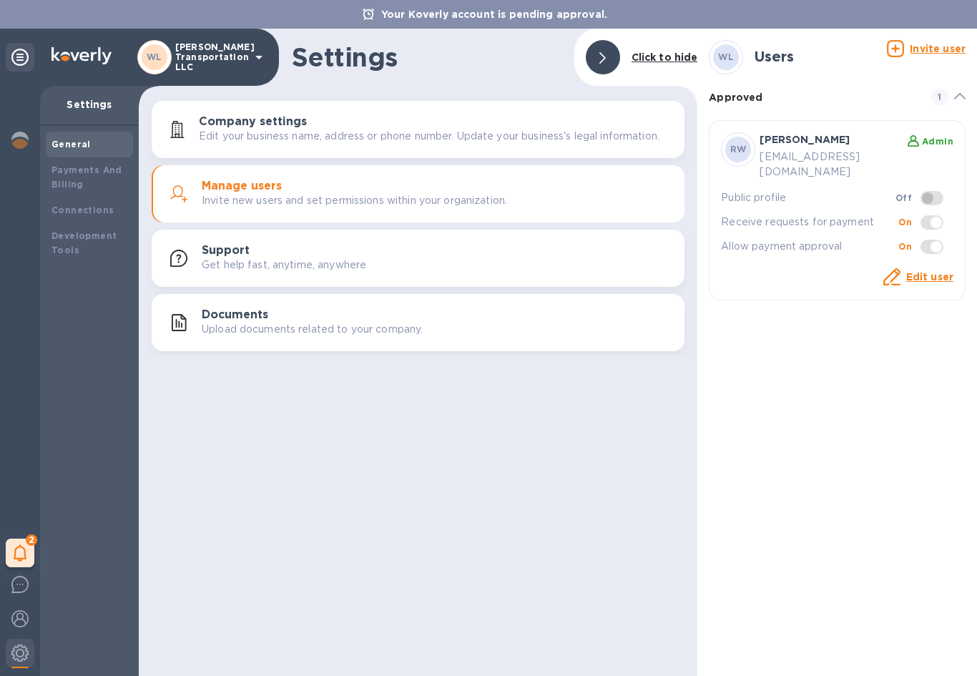
click at [87, 211] on b "Connections" at bounding box center [82, 210] width 62 height 11
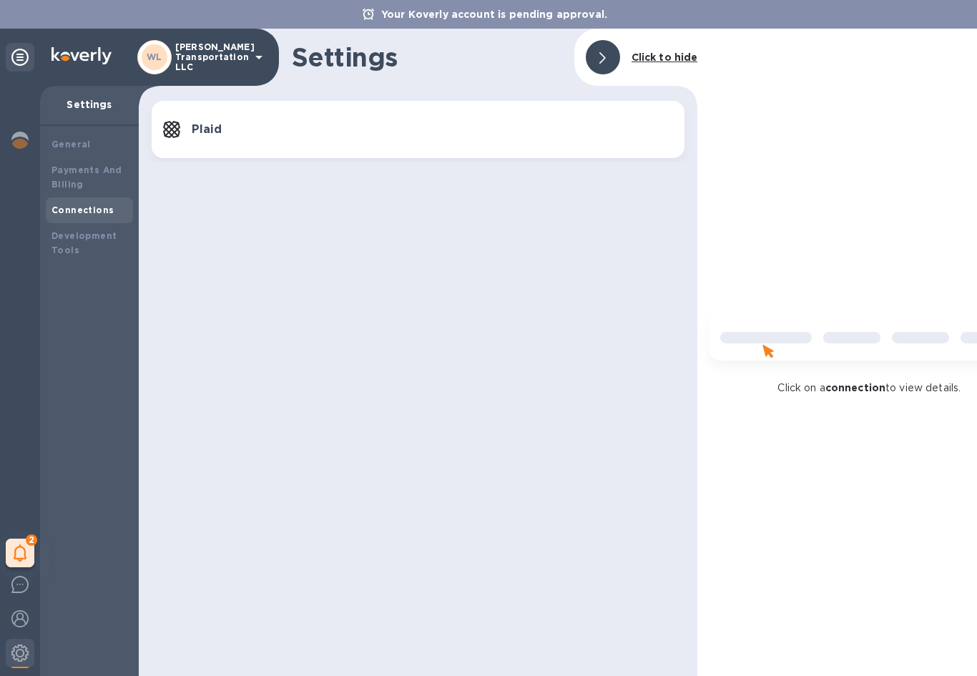
click at [595, 120] on div "Plaid" at bounding box center [418, 129] width 516 height 23
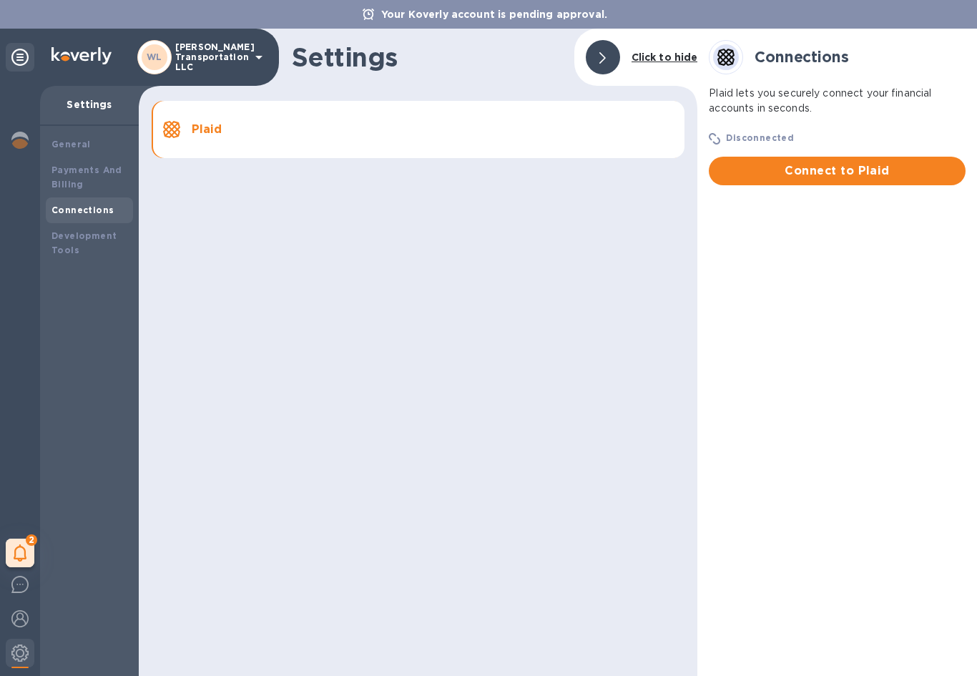
click at [867, 169] on span "Connect to Plaid" at bounding box center [837, 170] width 234 height 17
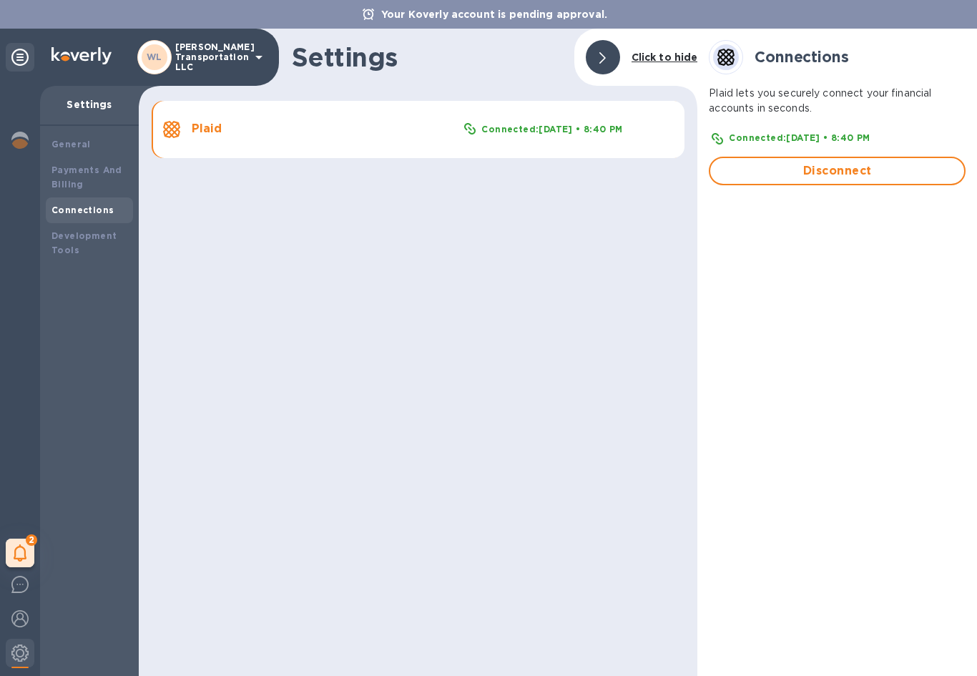
click at [74, 145] on b "General" at bounding box center [70, 144] width 39 height 11
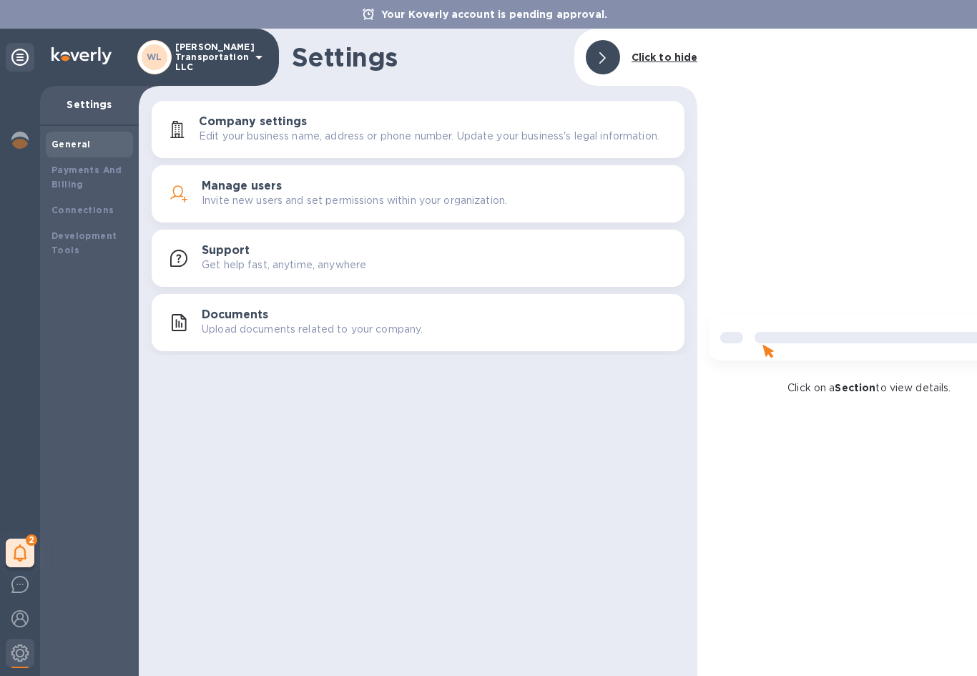
click at [26, 57] on icon at bounding box center [19, 57] width 17 height 17
click at [92, 181] on div "Payments And Billing" at bounding box center [89, 177] width 76 height 29
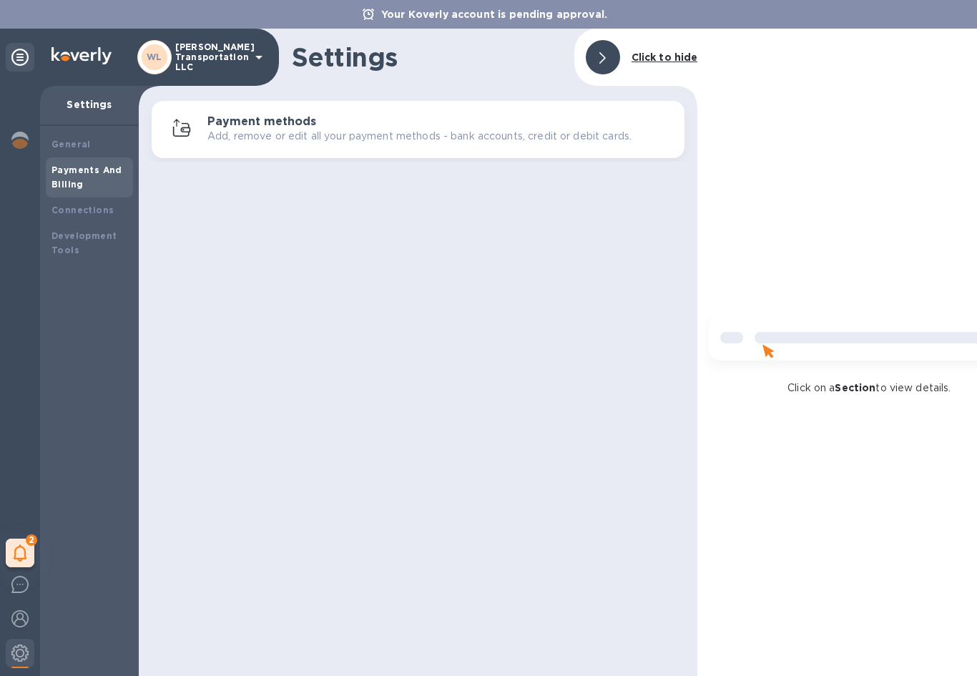
click at [284, 124] on h3 "Payment methods" at bounding box center [261, 122] width 109 height 14
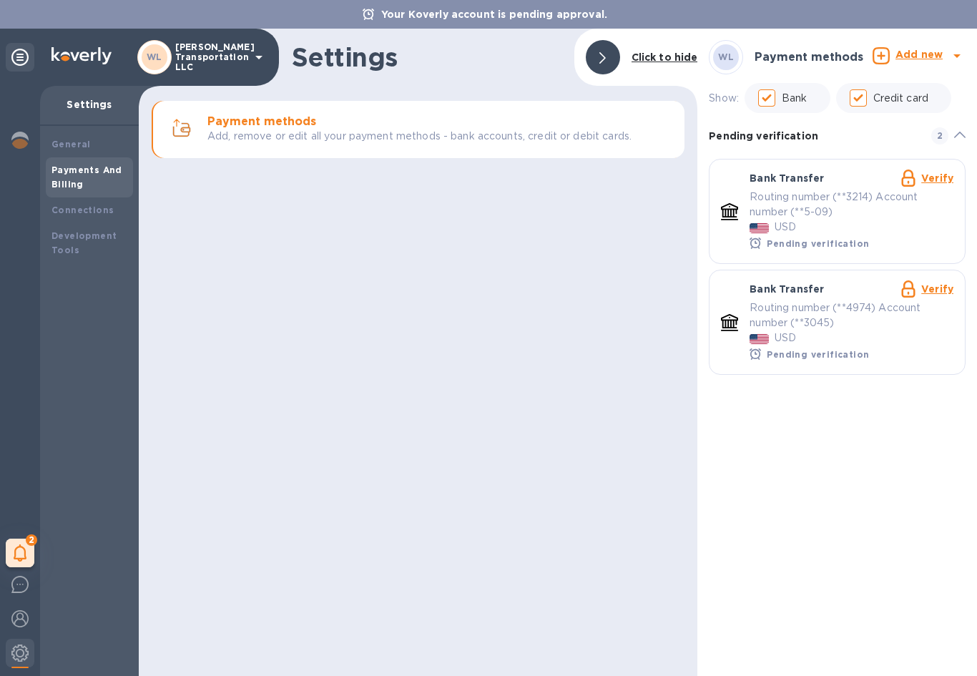
click at [935, 295] on link "Verify" at bounding box center [937, 288] width 32 height 11
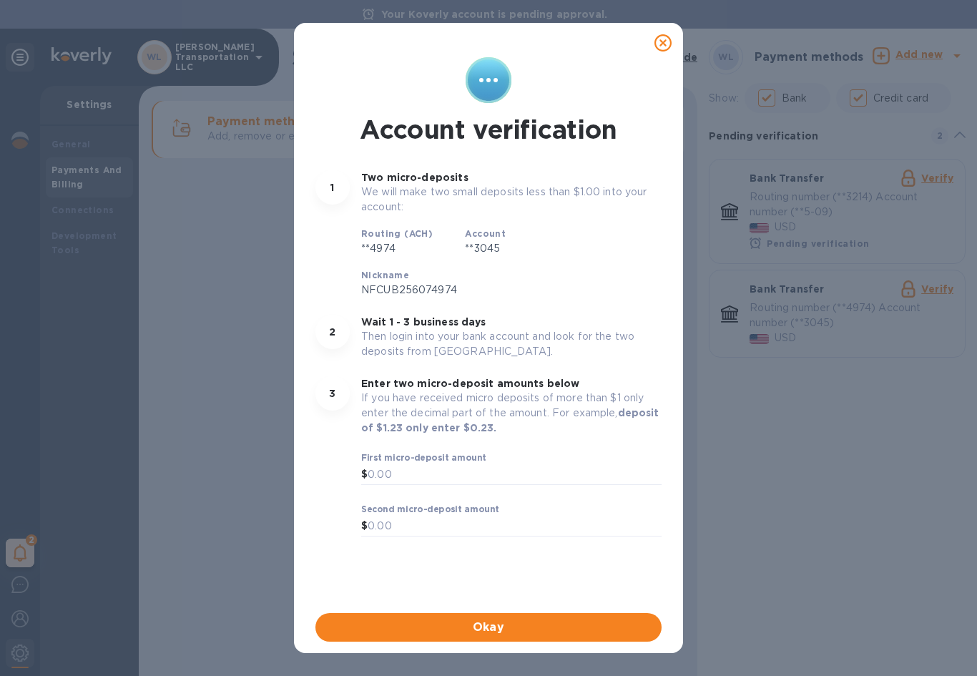
click at [478, 625] on span "Okay" at bounding box center [488, 627] width 323 height 17
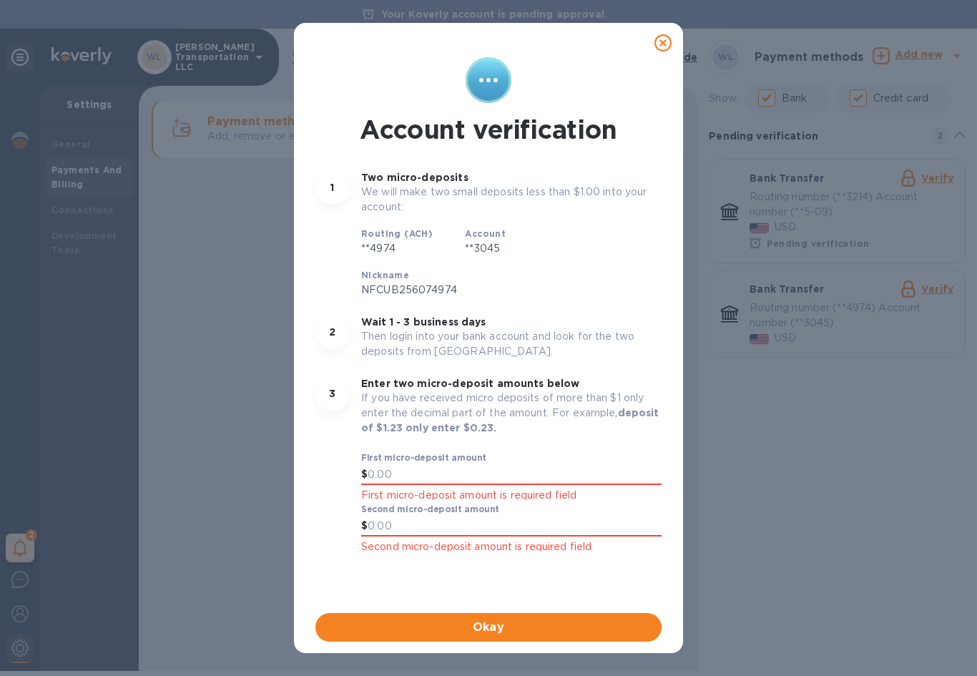
click at [669, 35] on icon at bounding box center [662, 42] width 17 height 17
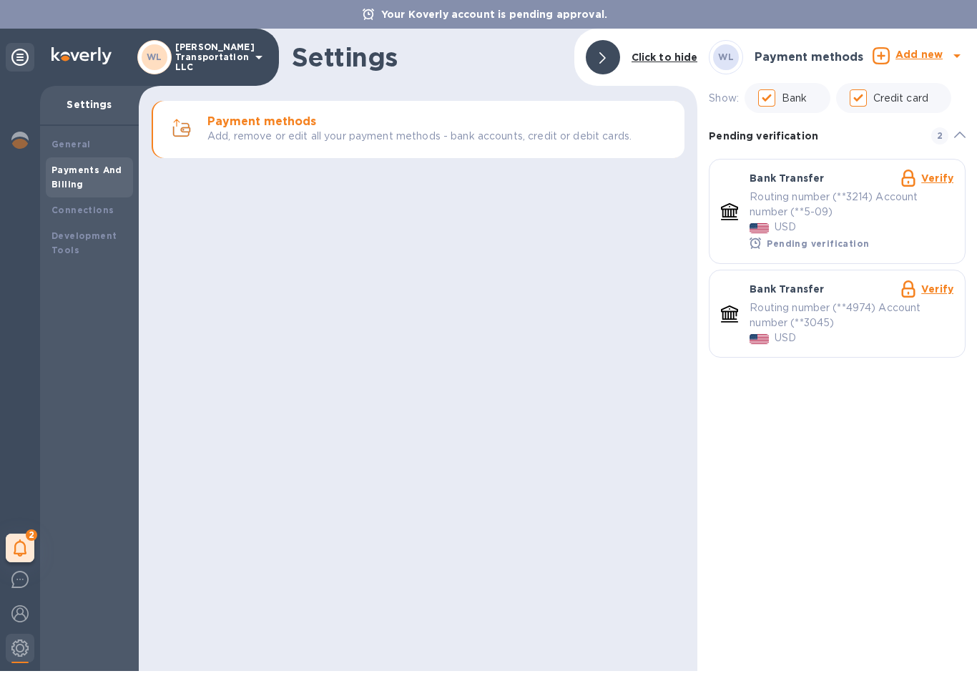
click at [951, 282] on p "Verify" at bounding box center [937, 289] width 32 height 15
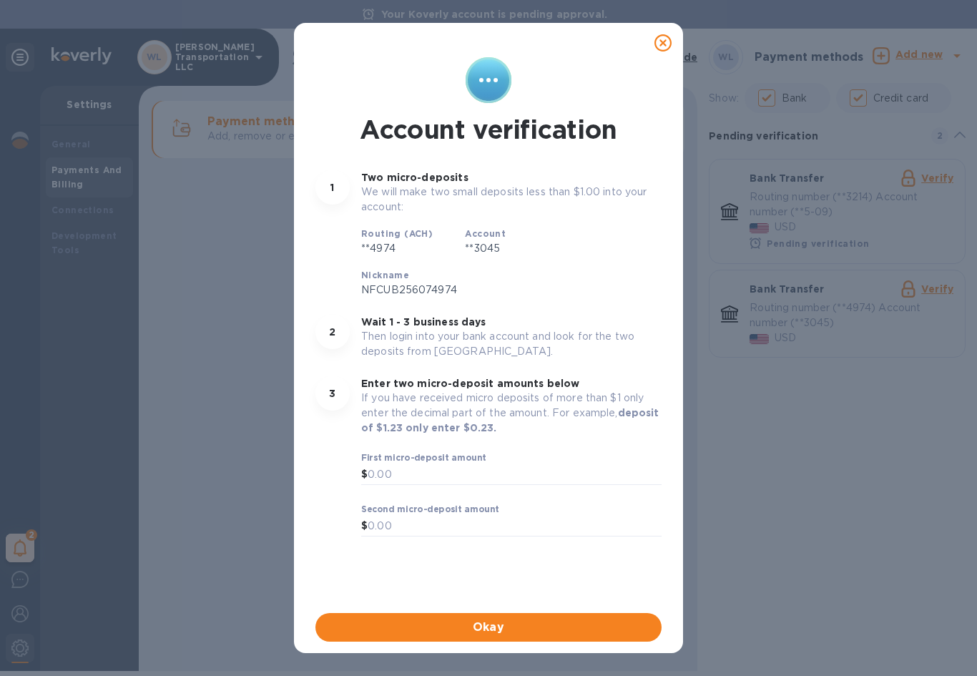
click at [669, 42] on icon at bounding box center [662, 42] width 17 height 17
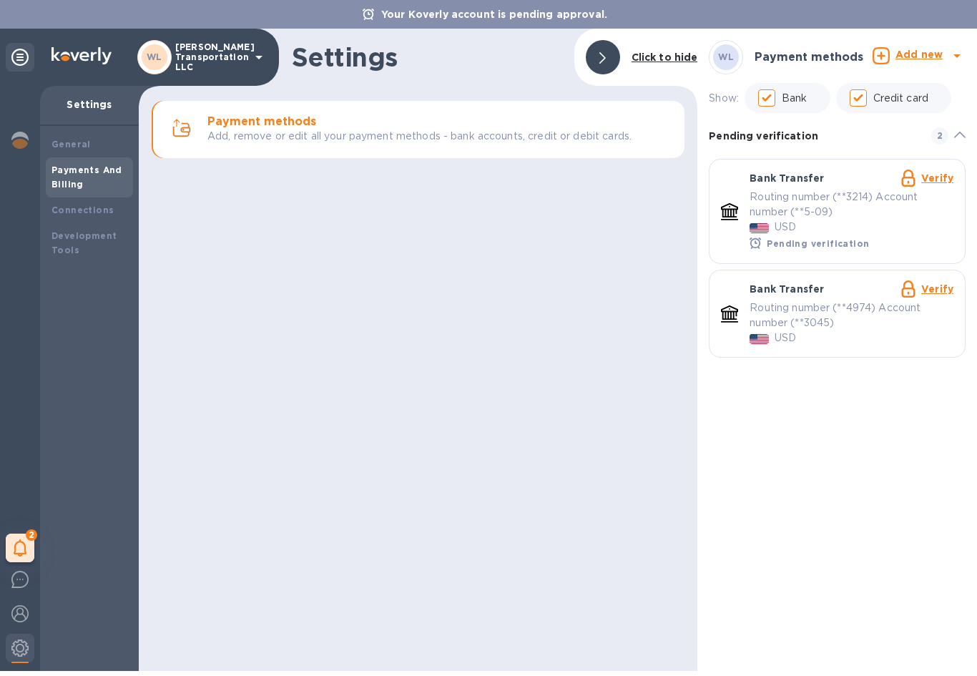
click at [935, 184] on link "Verify" at bounding box center [937, 177] width 32 height 11
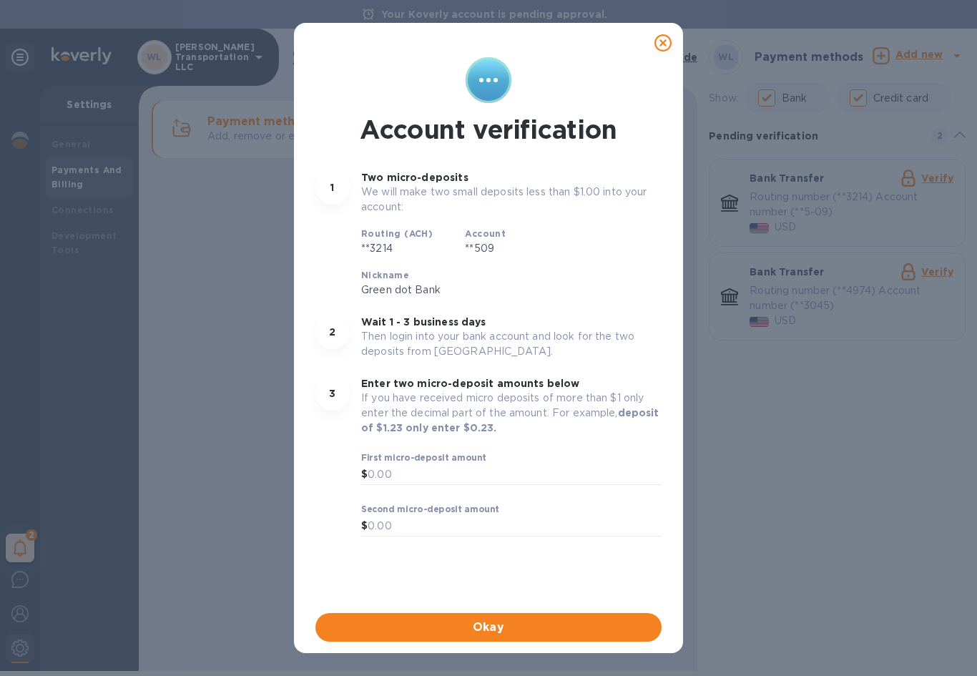
click at [541, 632] on span "Okay" at bounding box center [488, 627] width 323 height 17
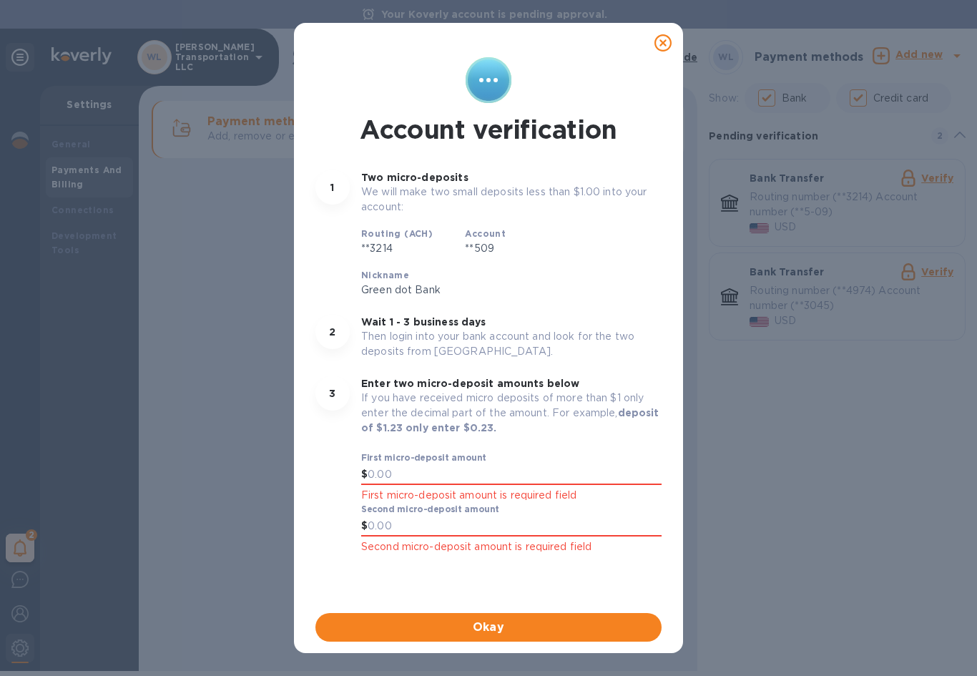
click at [671, 38] on icon at bounding box center [662, 42] width 17 height 17
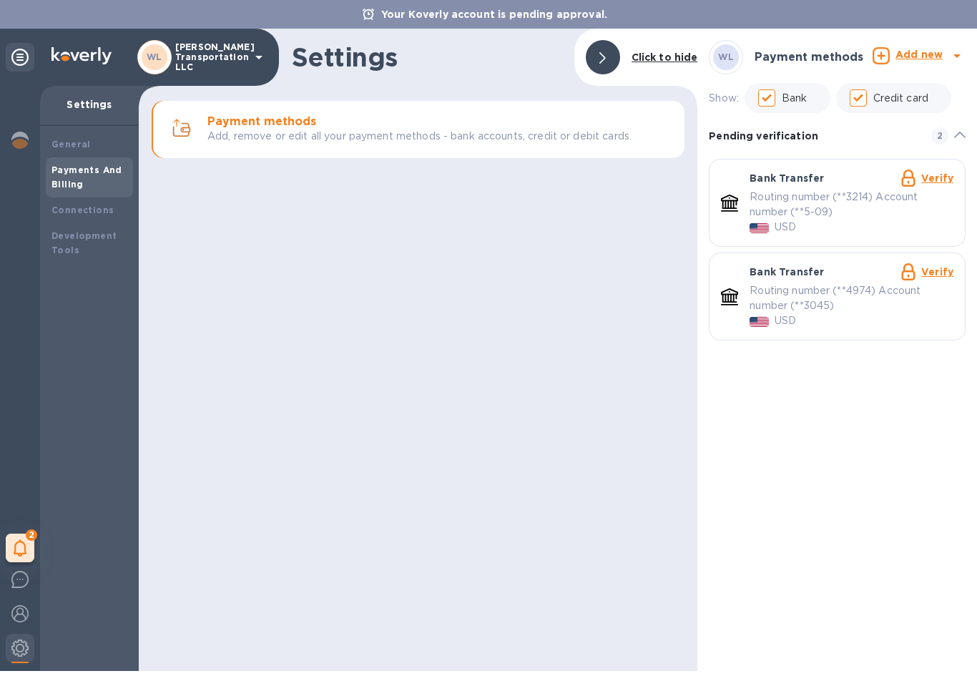
click at [93, 209] on b "Connections" at bounding box center [82, 210] width 62 height 11
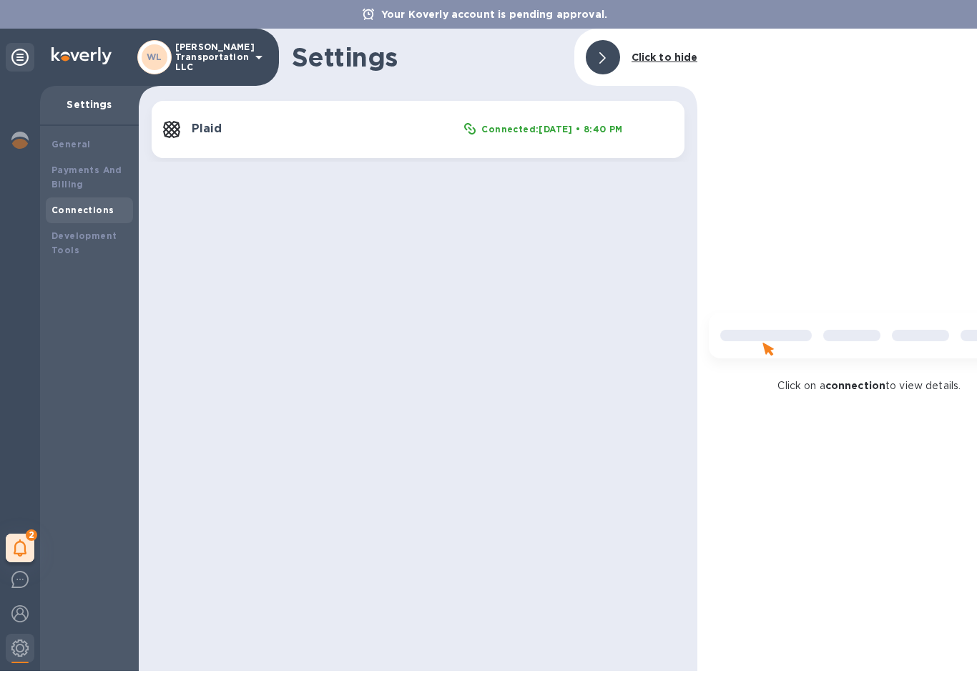
click at [92, 231] on b "Development Tools" at bounding box center [83, 242] width 65 height 25
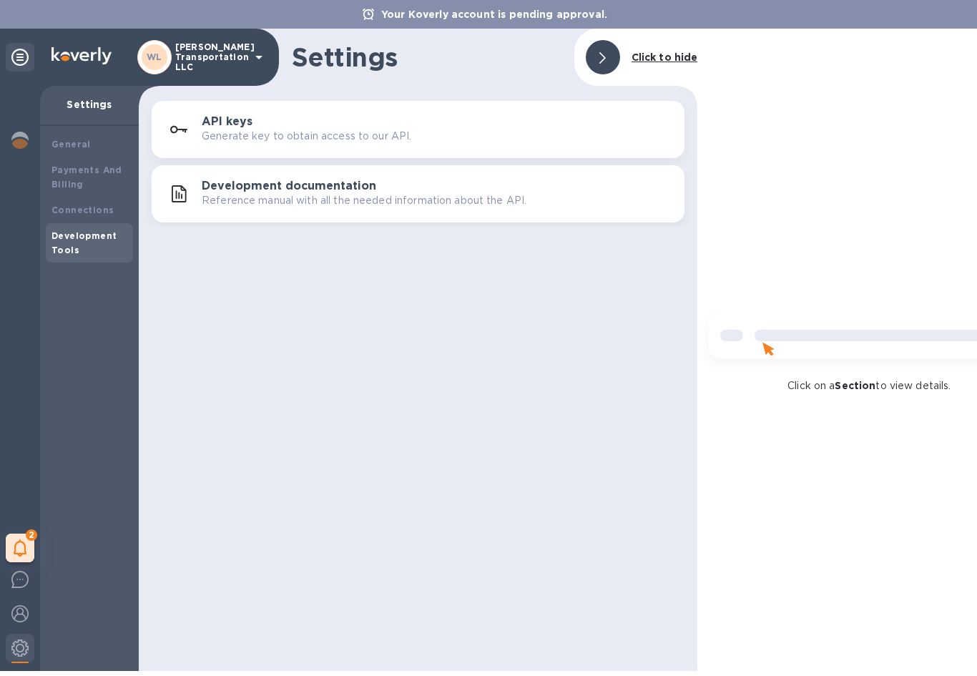
click at [79, 142] on b "General" at bounding box center [70, 144] width 39 height 11
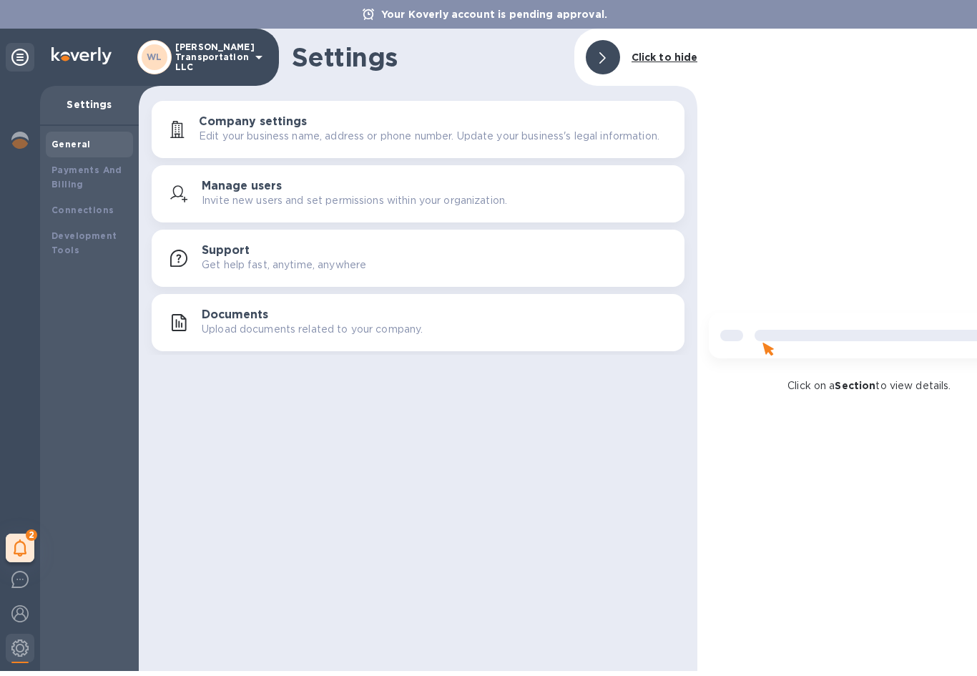
click at [255, 64] on icon at bounding box center [258, 57] width 17 height 17
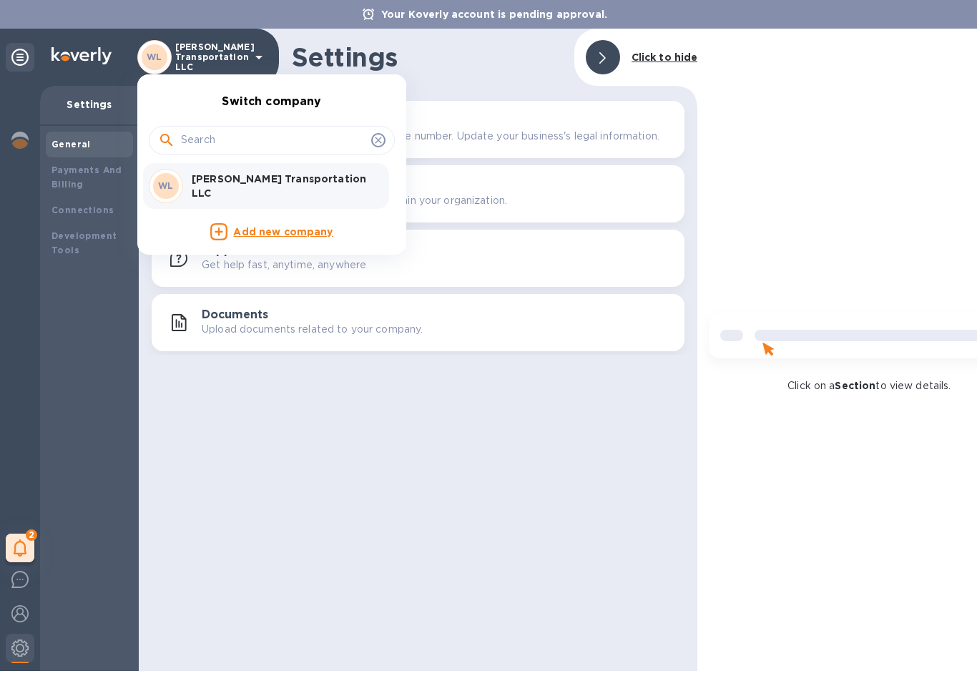
click at [264, 184] on p "[PERSON_NAME] Transportation LLC" at bounding box center [282, 186] width 180 height 29
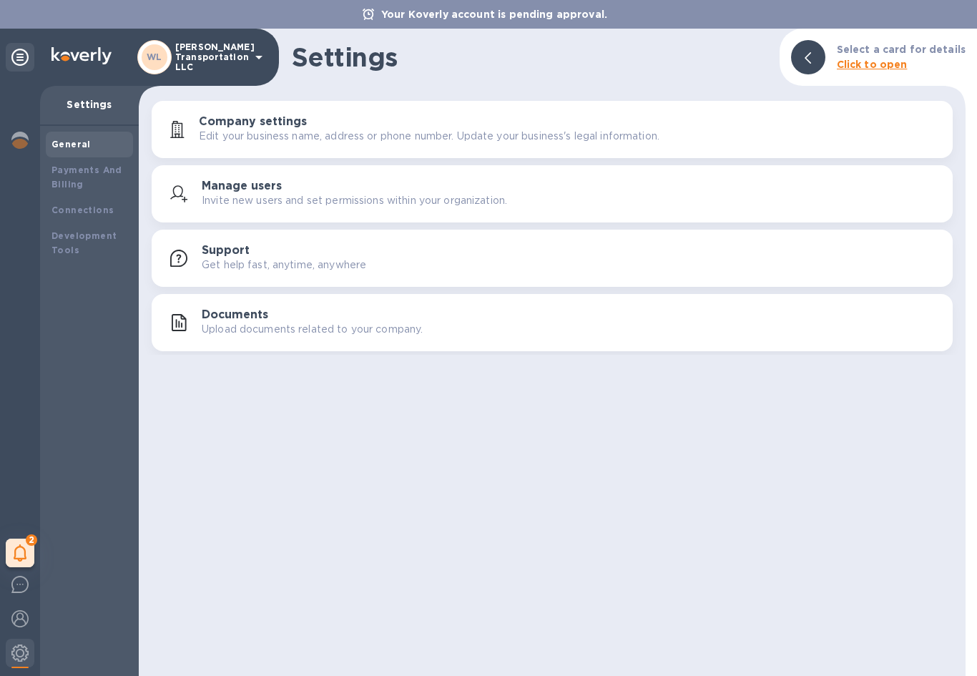
click at [879, 70] on b "Click to open" at bounding box center [872, 64] width 71 height 11
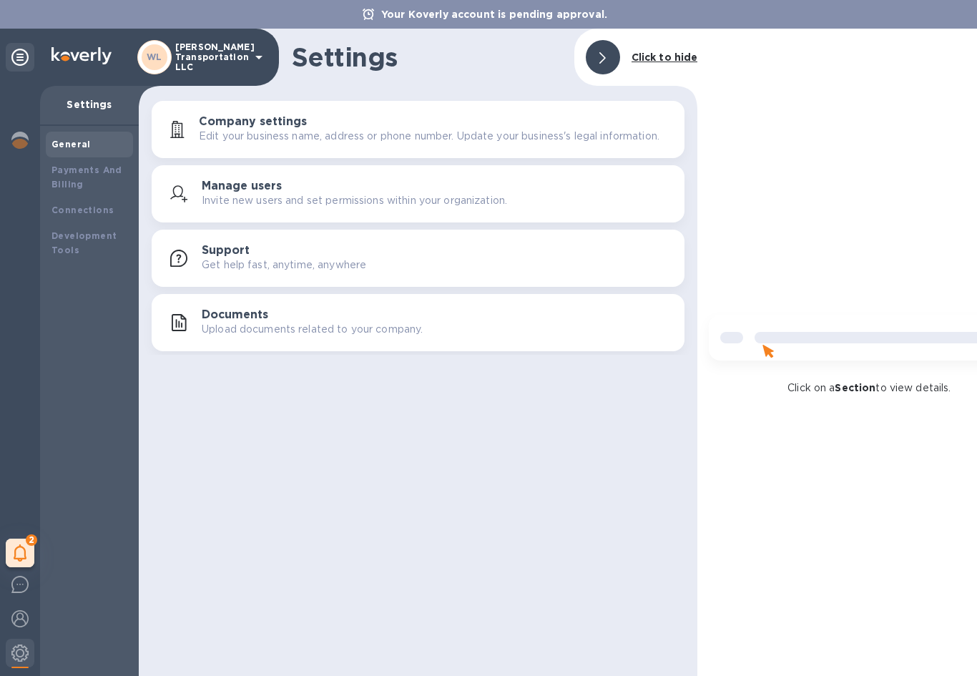
click at [26, 48] on div at bounding box center [20, 57] width 29 height 29
click at [24, 59] on icon at bounding box center [19, 57] width 17 height 17
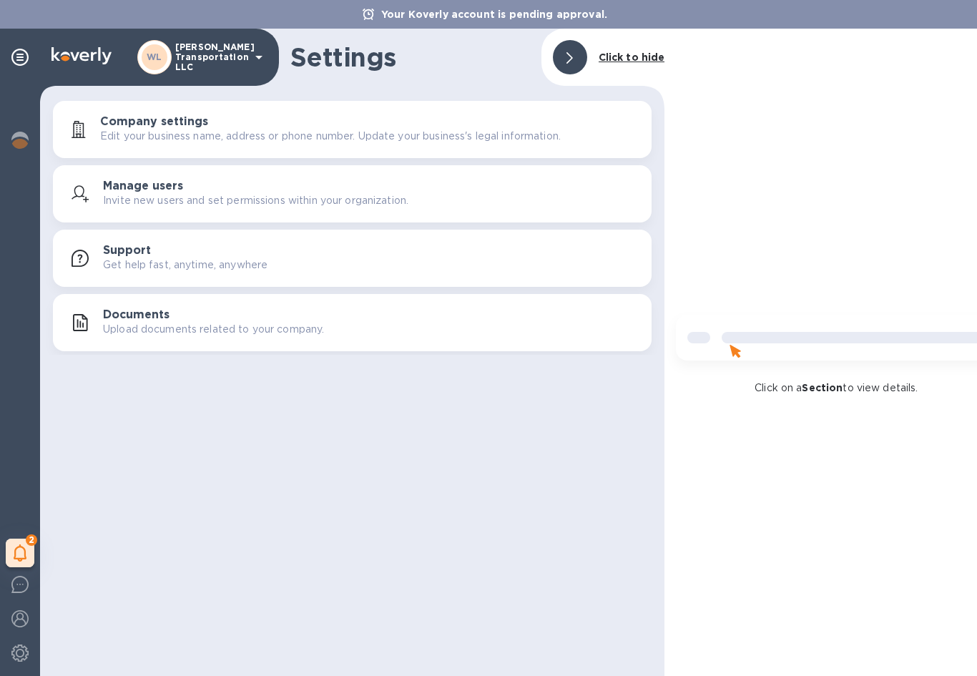
click at [22, 56] on icon at bounding box center [19, 57] width 17 height 17
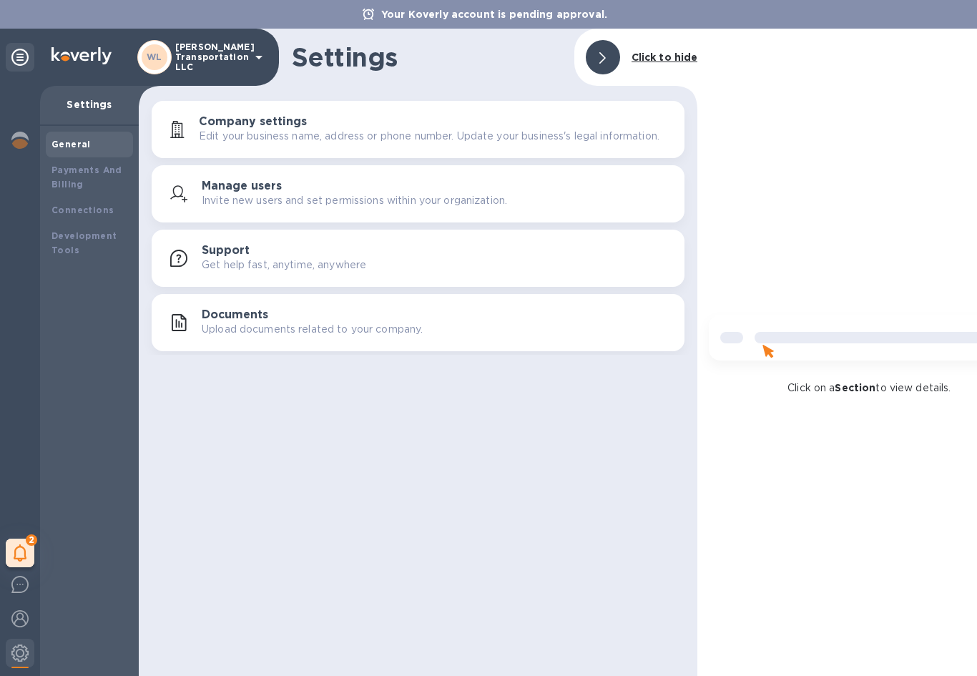
click at [96, 99] on p "Settings" at bounding box center [89, 104] width 76 height 14
click at [84, 143] on b "General" at bounding box center [70, 144] width 39 height 11
click at [12, 616] on img at bounding box center [19, 618] width 17 height 17
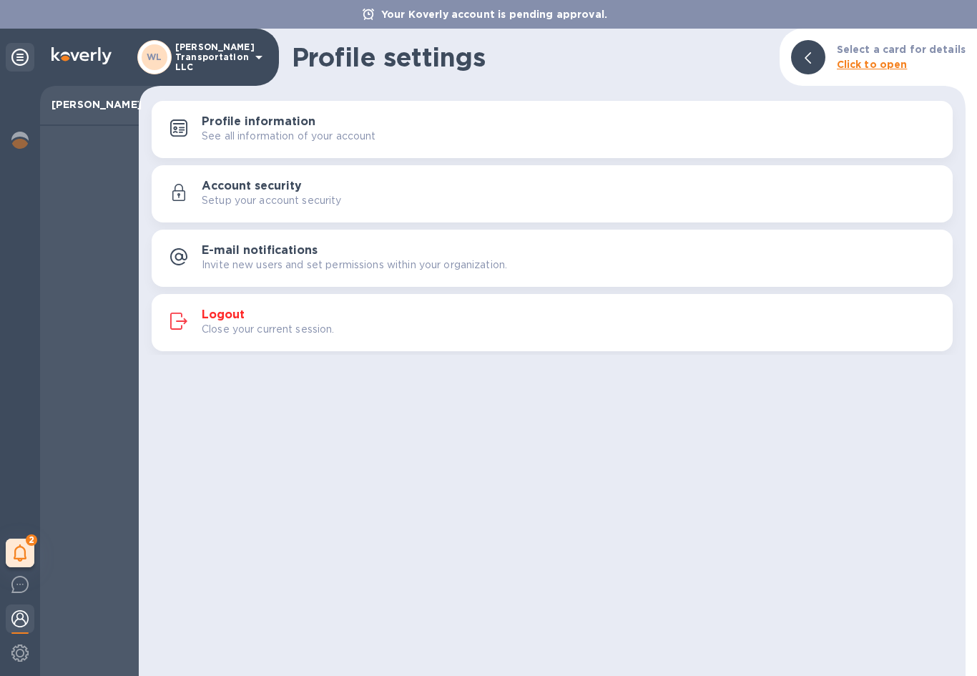
click at [25, 582] on img at bounding box center [19, 584] width 17 height 17
click at [22, 584] on img at bounding box center [19, 584] width 17 height 17
click at [21, 615] on img at bounding box center [19, 618] width 17 height 17
click at [260, 54] on icon at bounding box center [258, 57] width 17 height 17
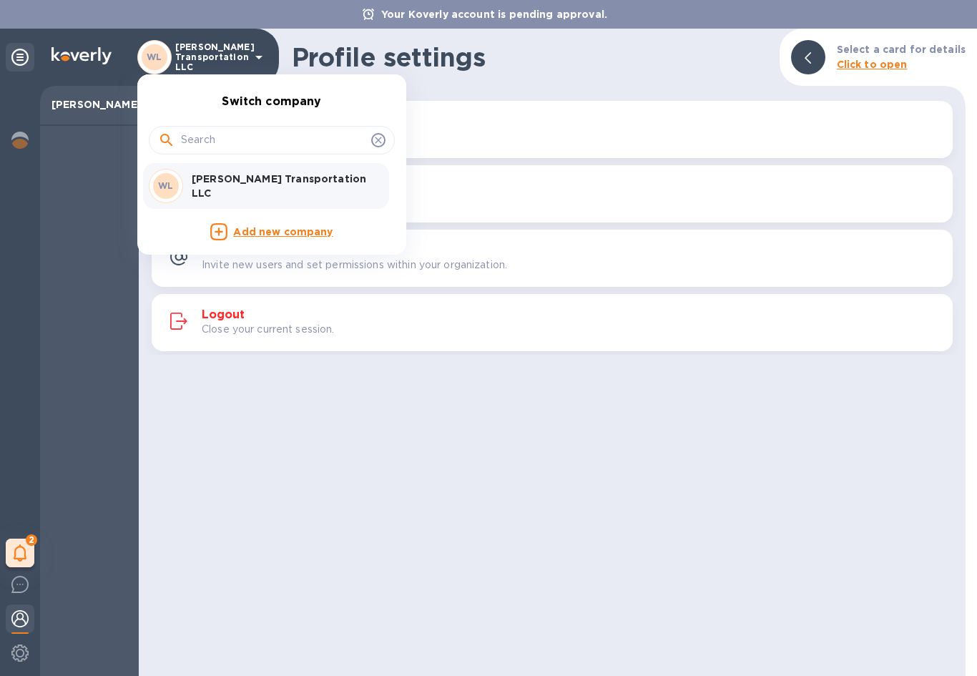
click at [108, 190] on div at bounding box center [488, 338] width 977 height 676
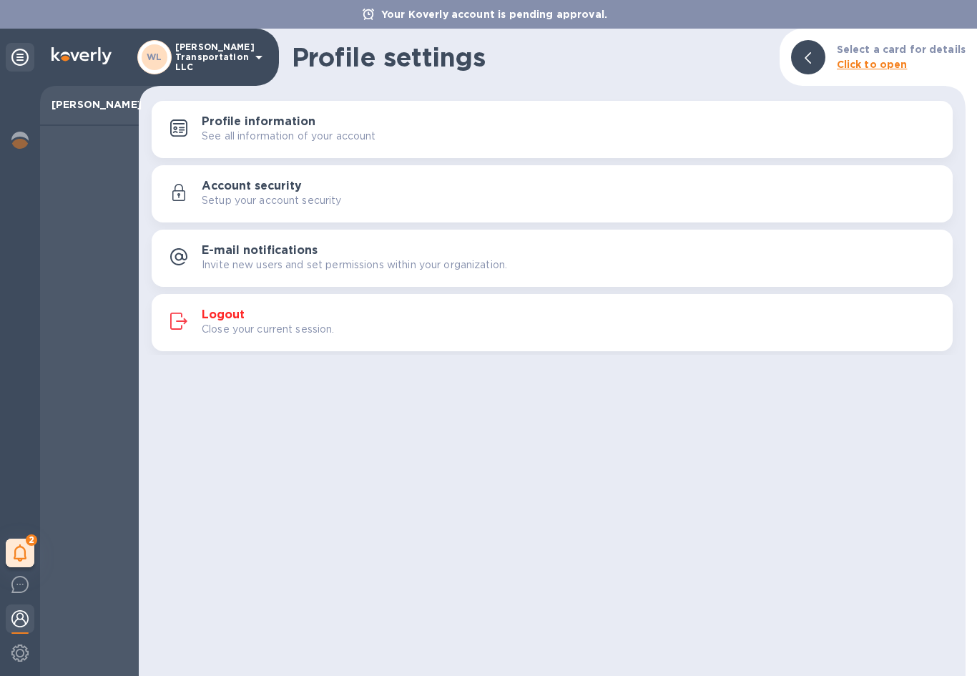
click at [93, 102] on p "[PERSON_NAME]" at bounding box center [89, 104] width 76 height 14
click at [21, 139] on img at bounding box center [19, 140] width 17 height 17
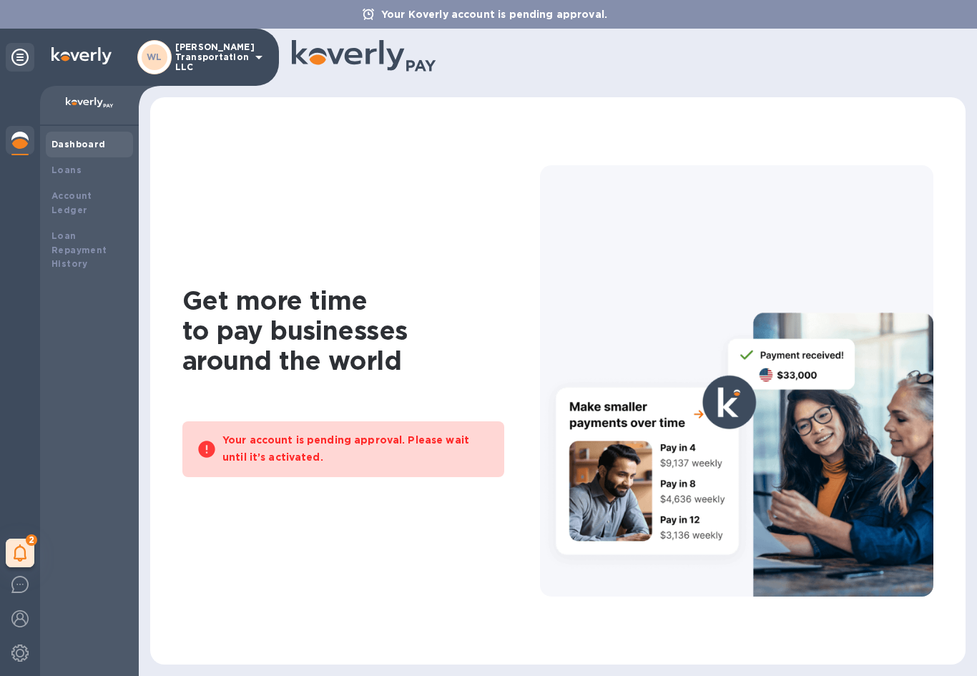
click at [80, 167] on div "Loans" at bounding box center [89, 170] width 76 height 14
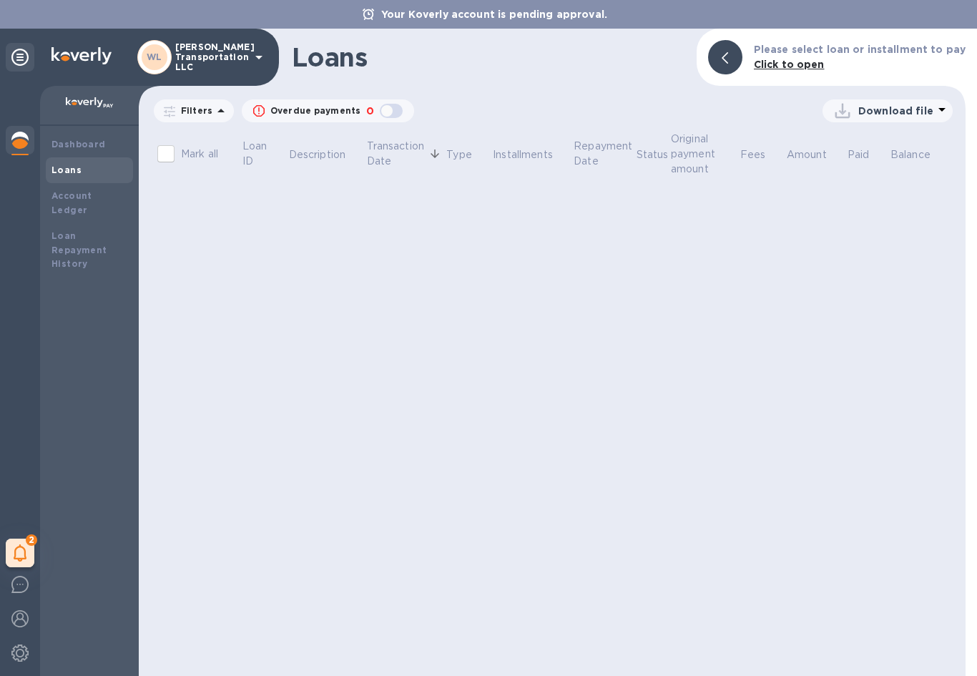
click at [92, 192] on b "Account Ledger" at bounding box center [71, 202] width 41 height 25
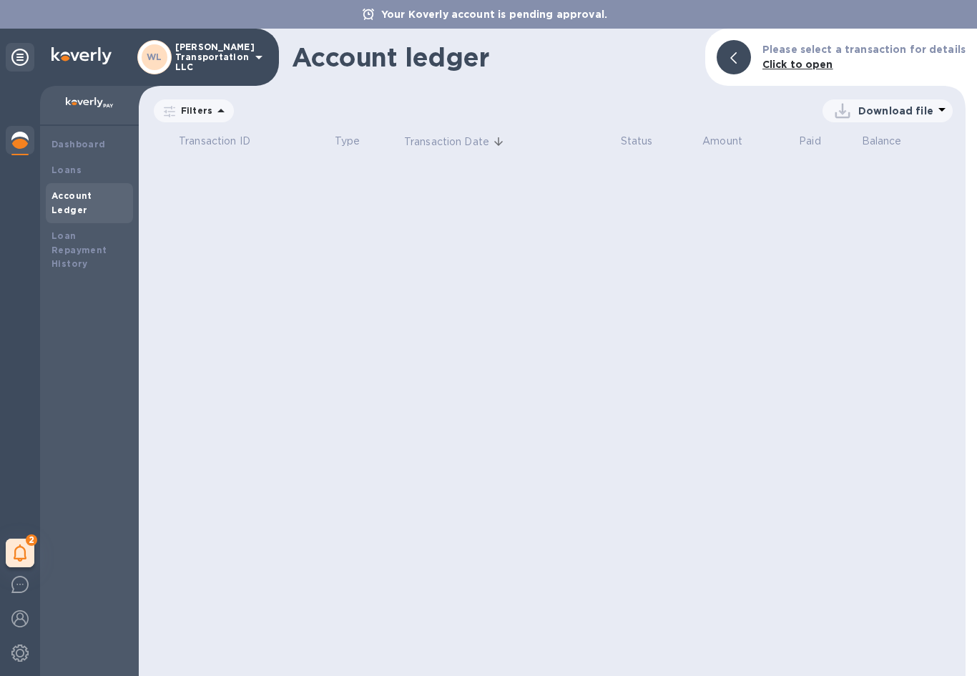
click at [92, 235] on b "Loan Repayment History" at bounding box center [79, 249] width 56 height 39
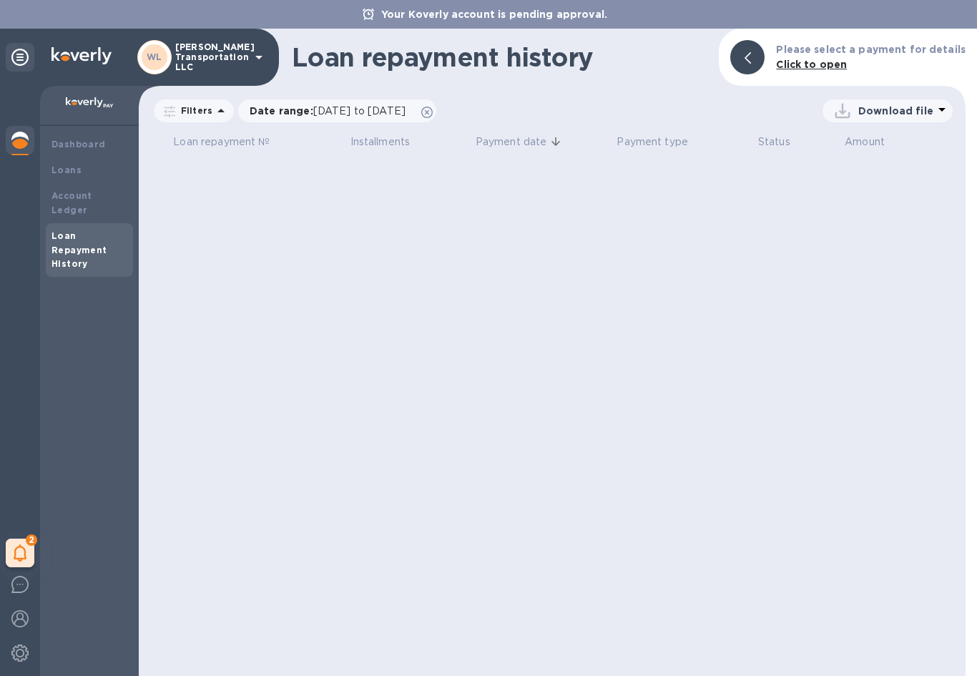
click at [17, 648] on img at bounding box center [19, 652] width 17 height 17
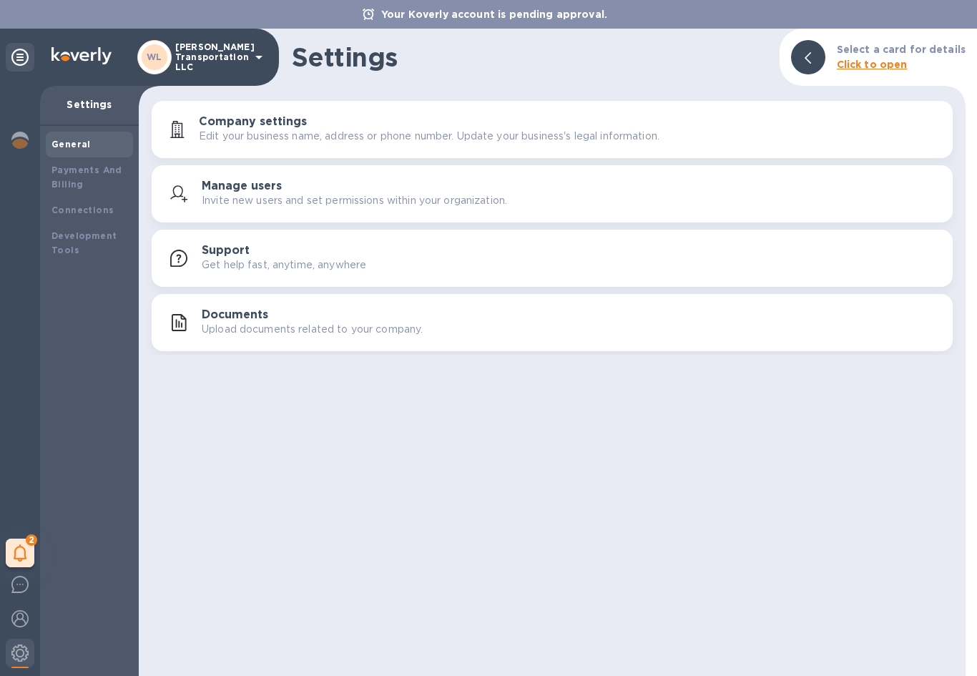
click at [27, 50] on icon at bounding box center [19, 57] width 17 height 17
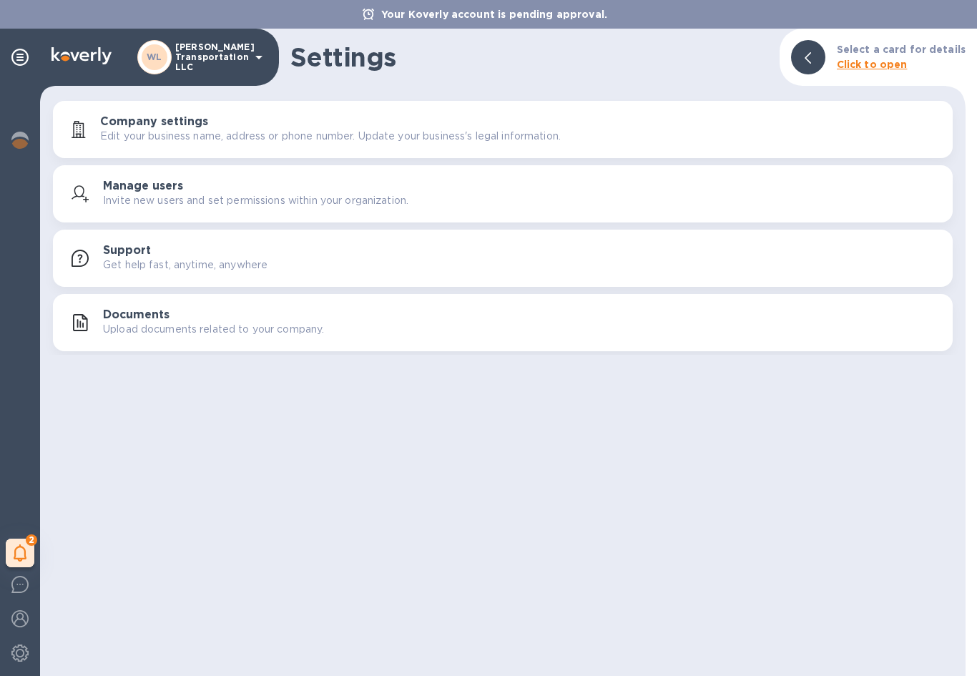
click at [20, 554] on icon at bounding box center [21, 552] width 14 height 17
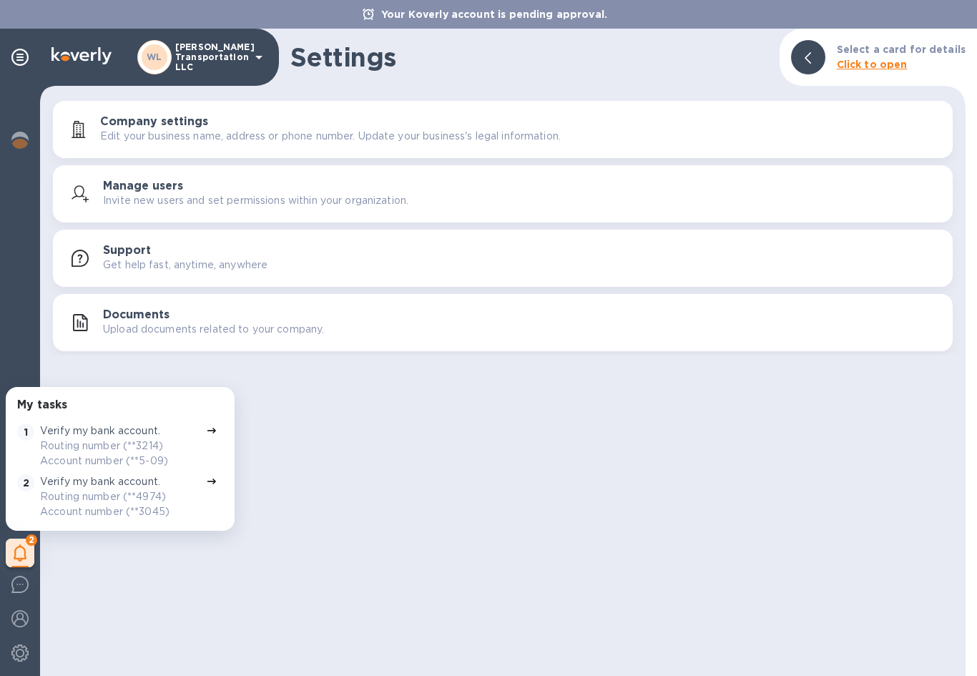
click at [255, 60] on icon at bounding box center [258, 57] width 17 height 17
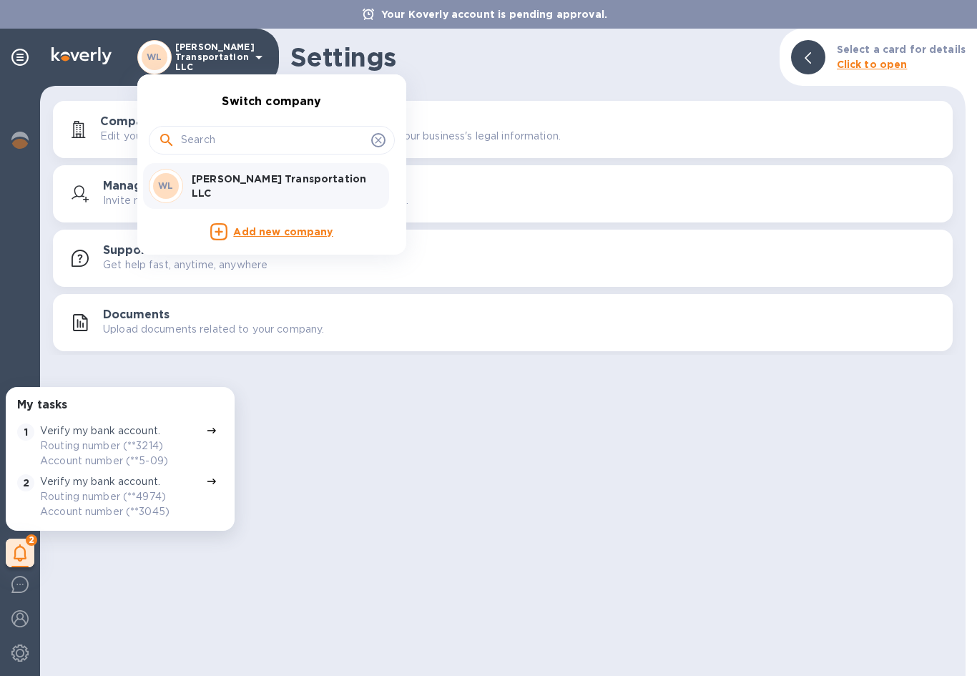
click at [25, 652] on div at bounding box center [488, 338] width 977 height 676
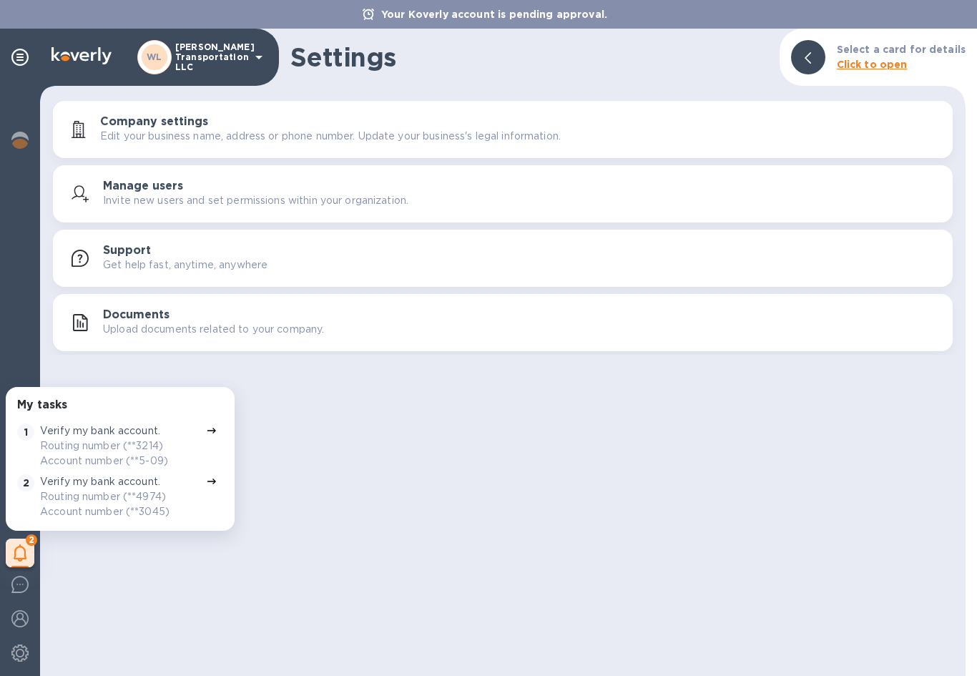
click at [26, 615] on img at bounding box center [19, 618] width 17 height 17
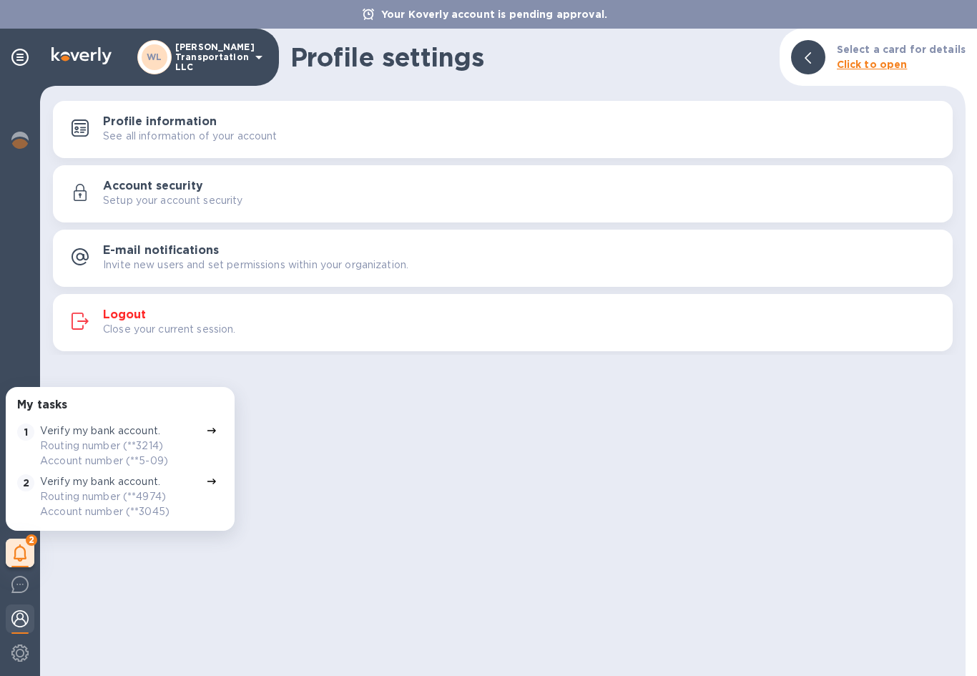
click at [128, 315] on h3 "Logout" at bounding box center [124, 315] width 43 height 14
